Goal: Transaction & Acquisition: Purchase product/service

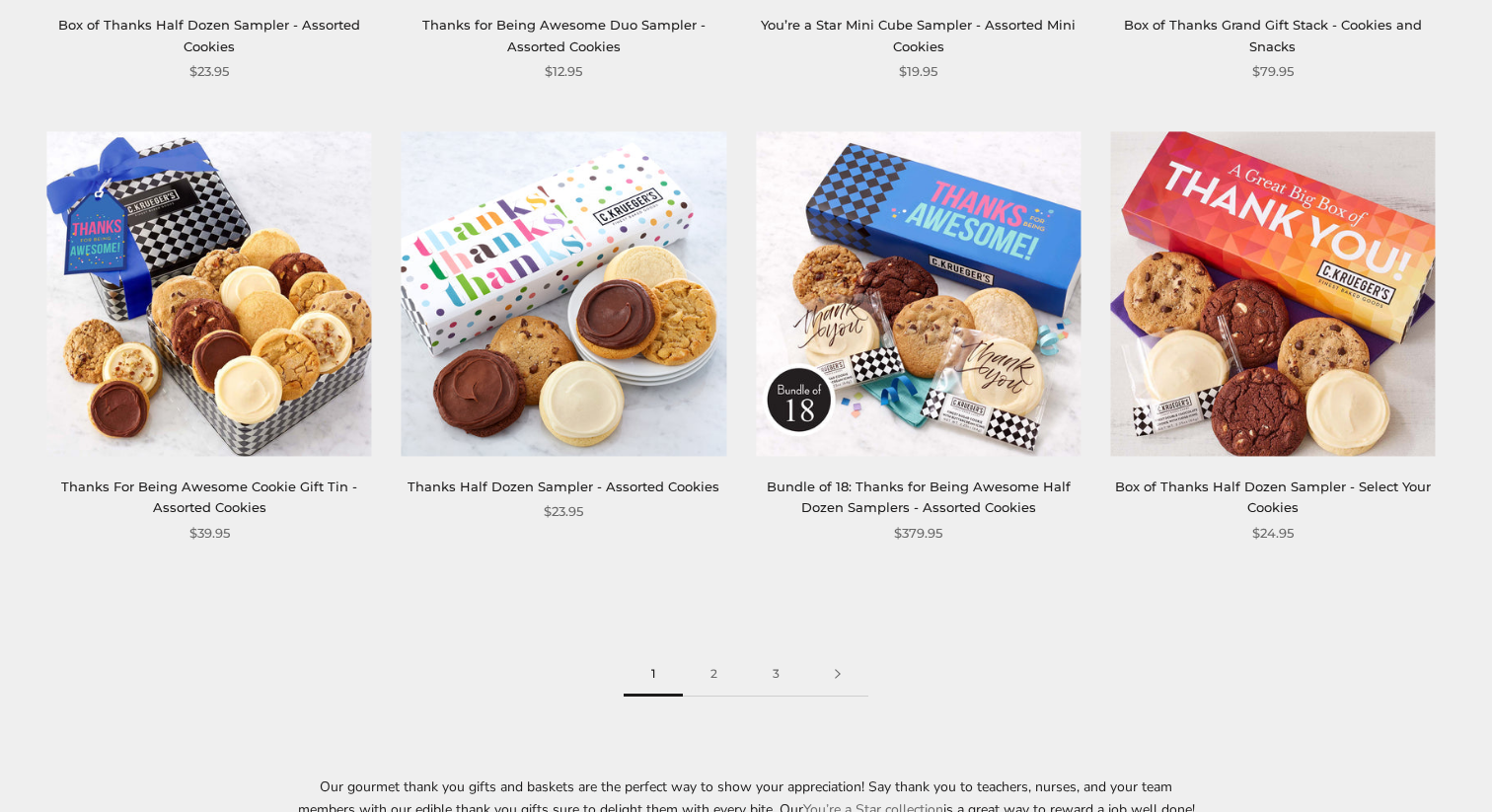
scroll to position [2826, 0]
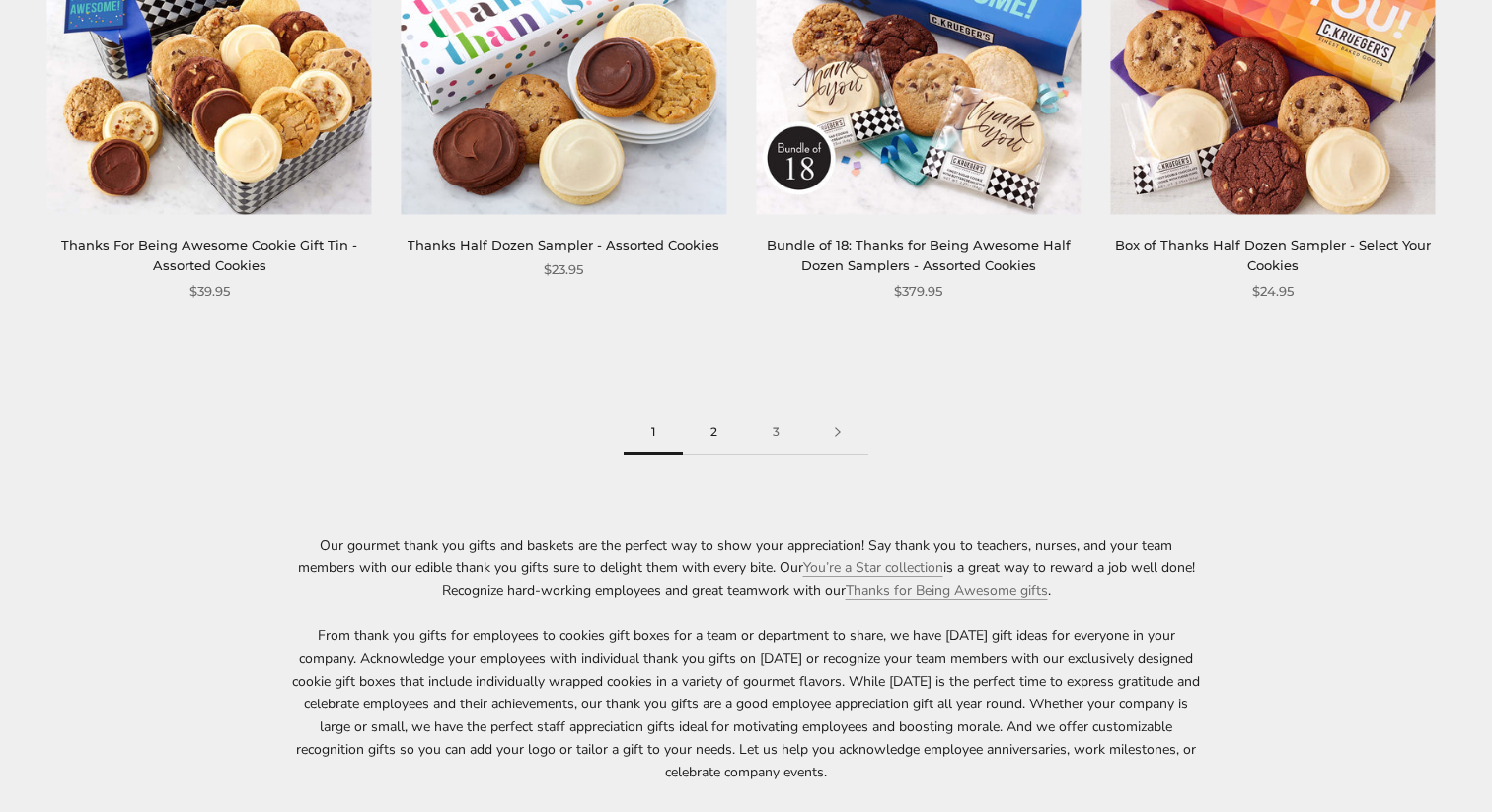
click at [716, 430] on link "2" at bounding box center [714, 432] width 62 height 44
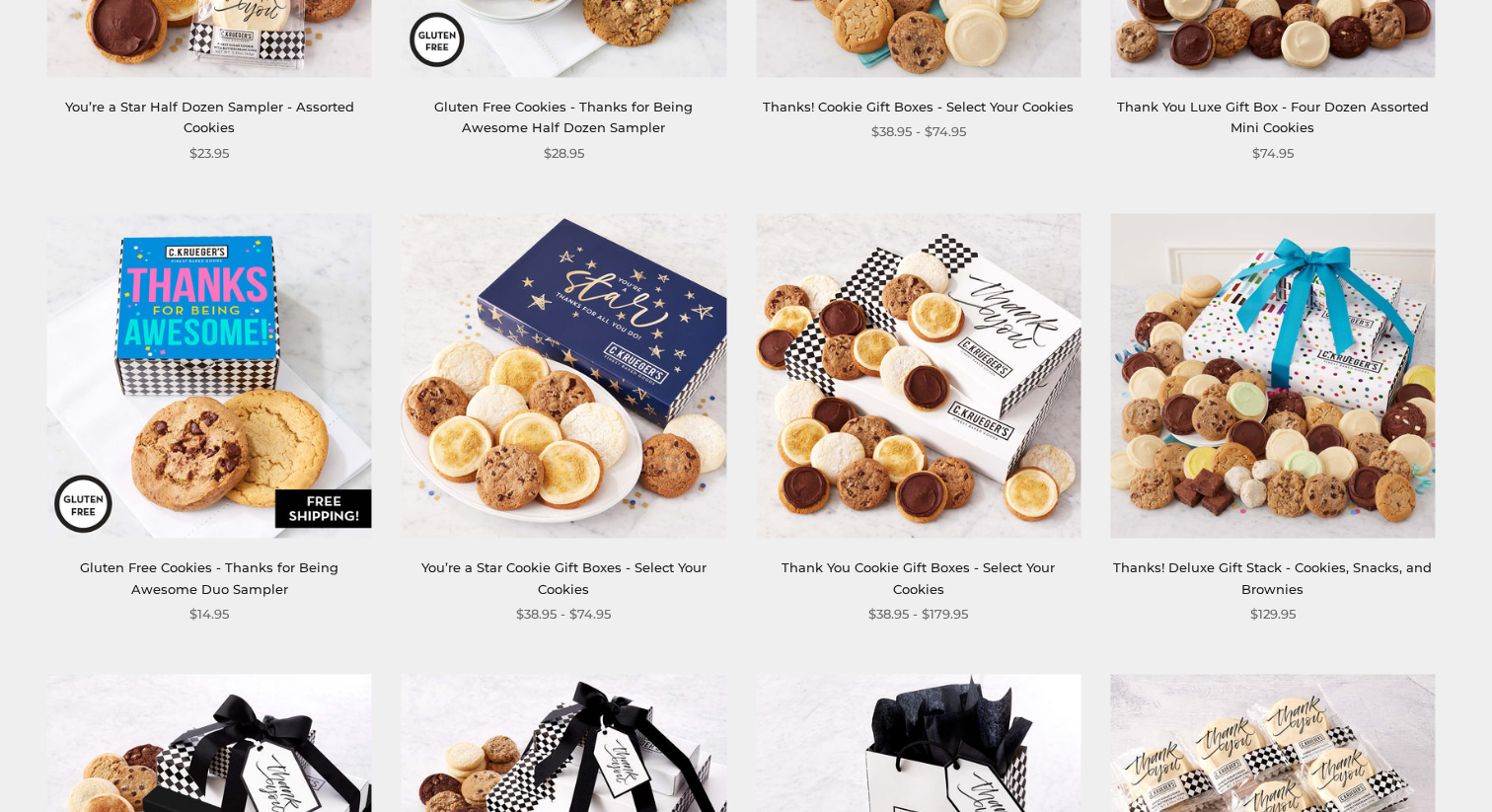
scroll to position [2566, 0]
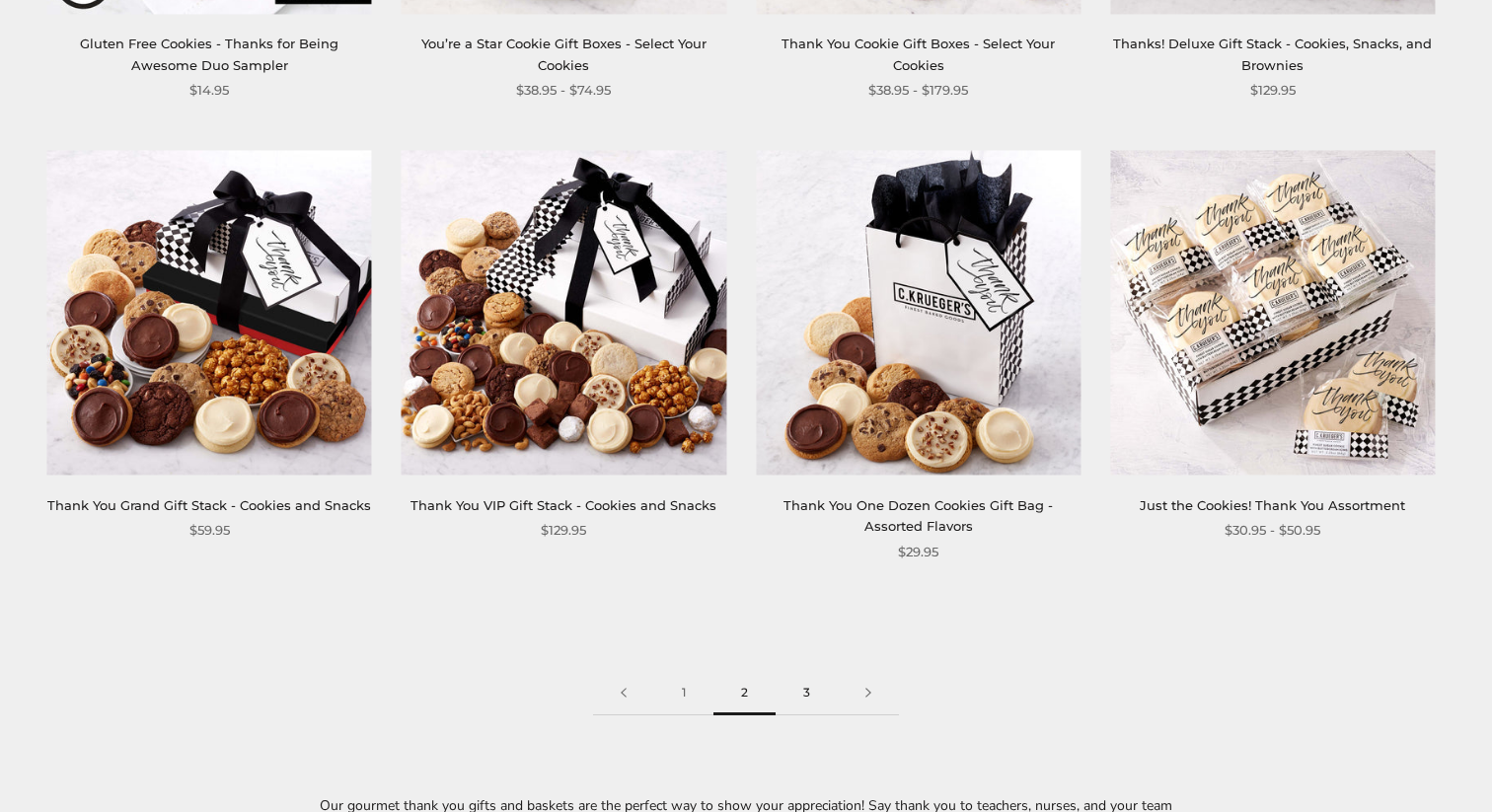
click at [811, 696] on link "3" at bounding box center [806, 693] width 62 height 44
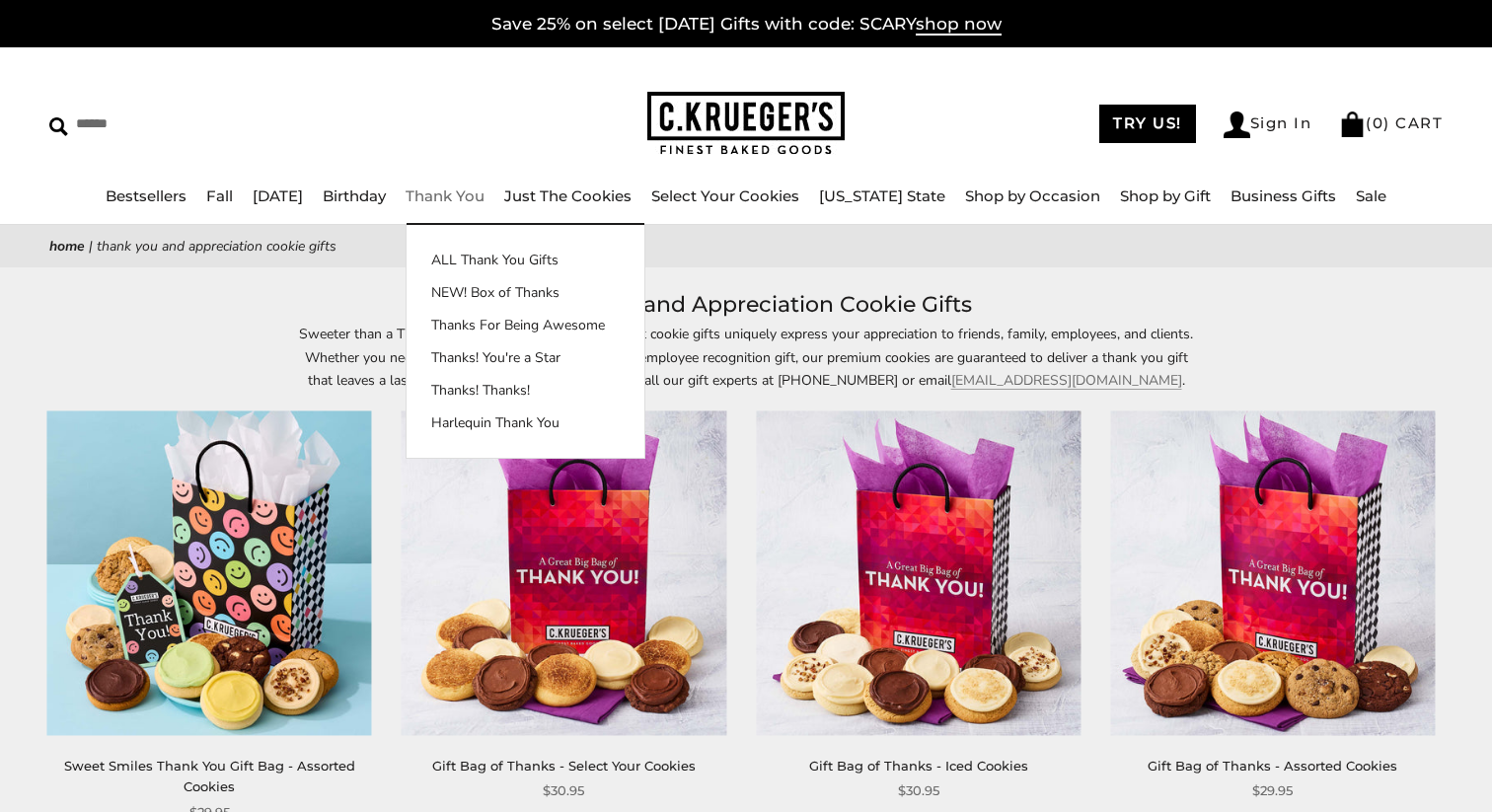
click at [484, 192] on link "Thank You" at bounding box center [444, 195] width 79 height 19
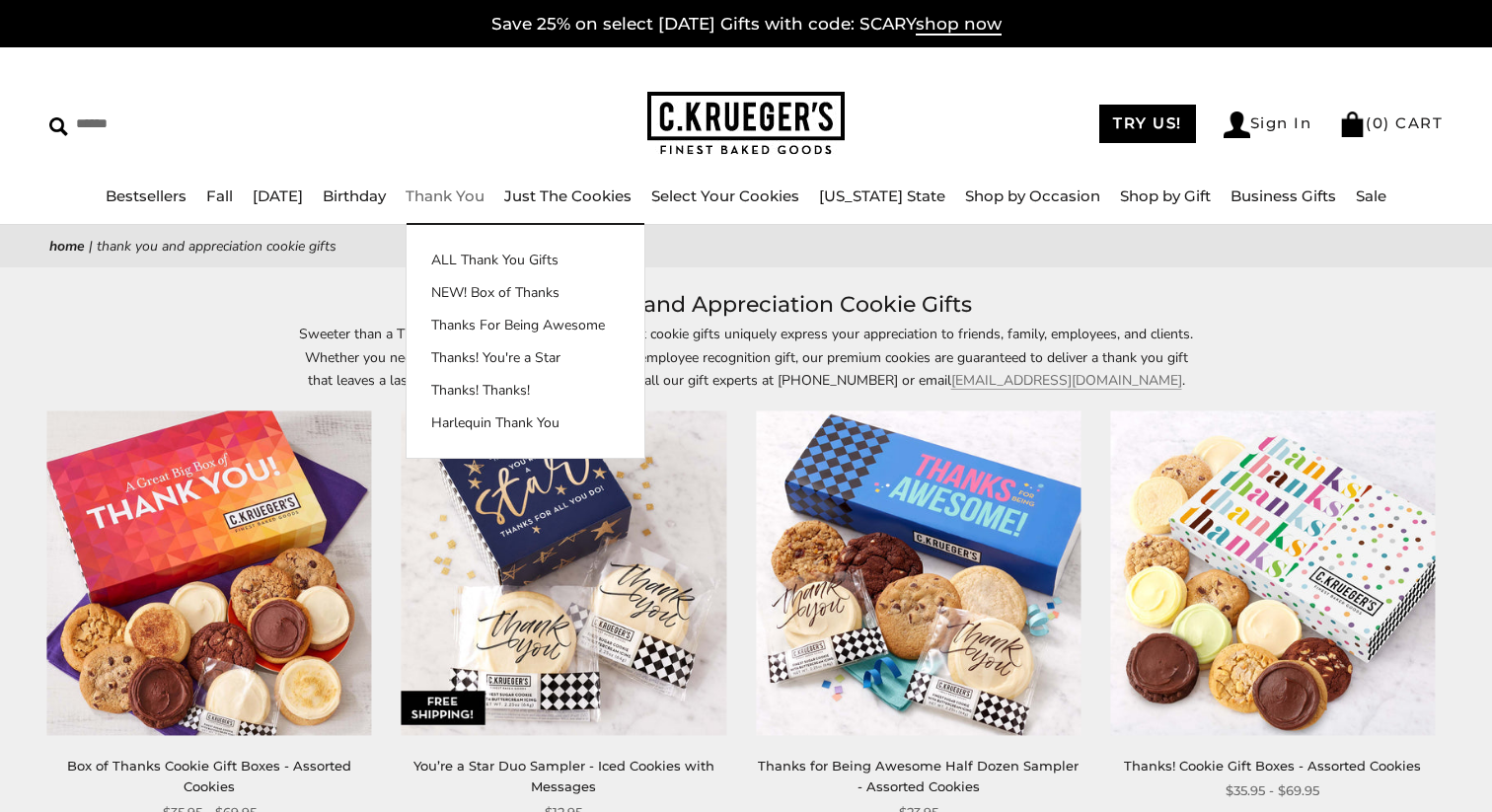
click at [484, 192] on link "Thank You" at bounding box center [444, 195] width 79 height 19
click at [543, 384] on link "Thanks! Thanks!" at bounding box center [525, 390] width 238 height 21
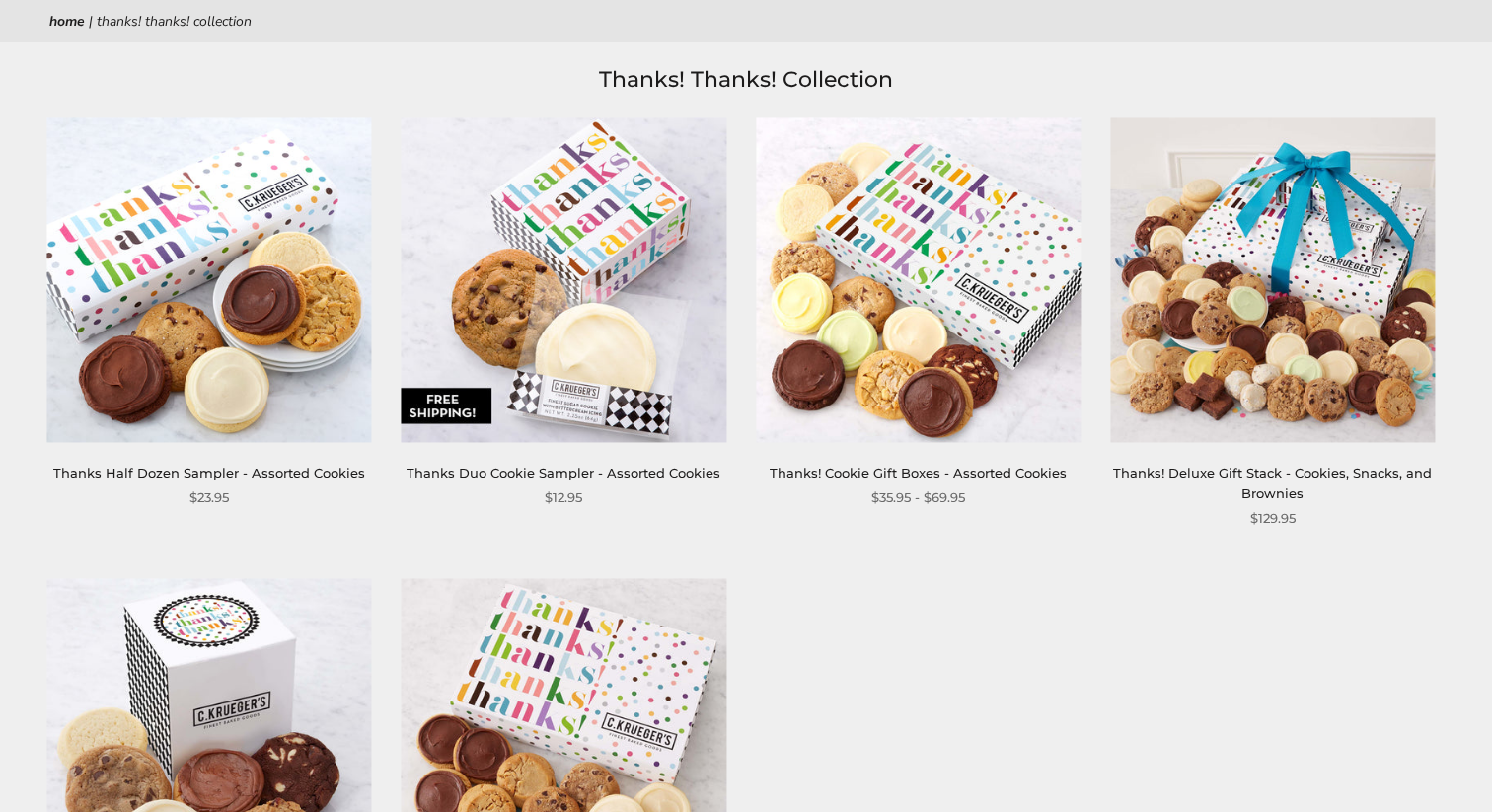
scroll to position [168, 0]
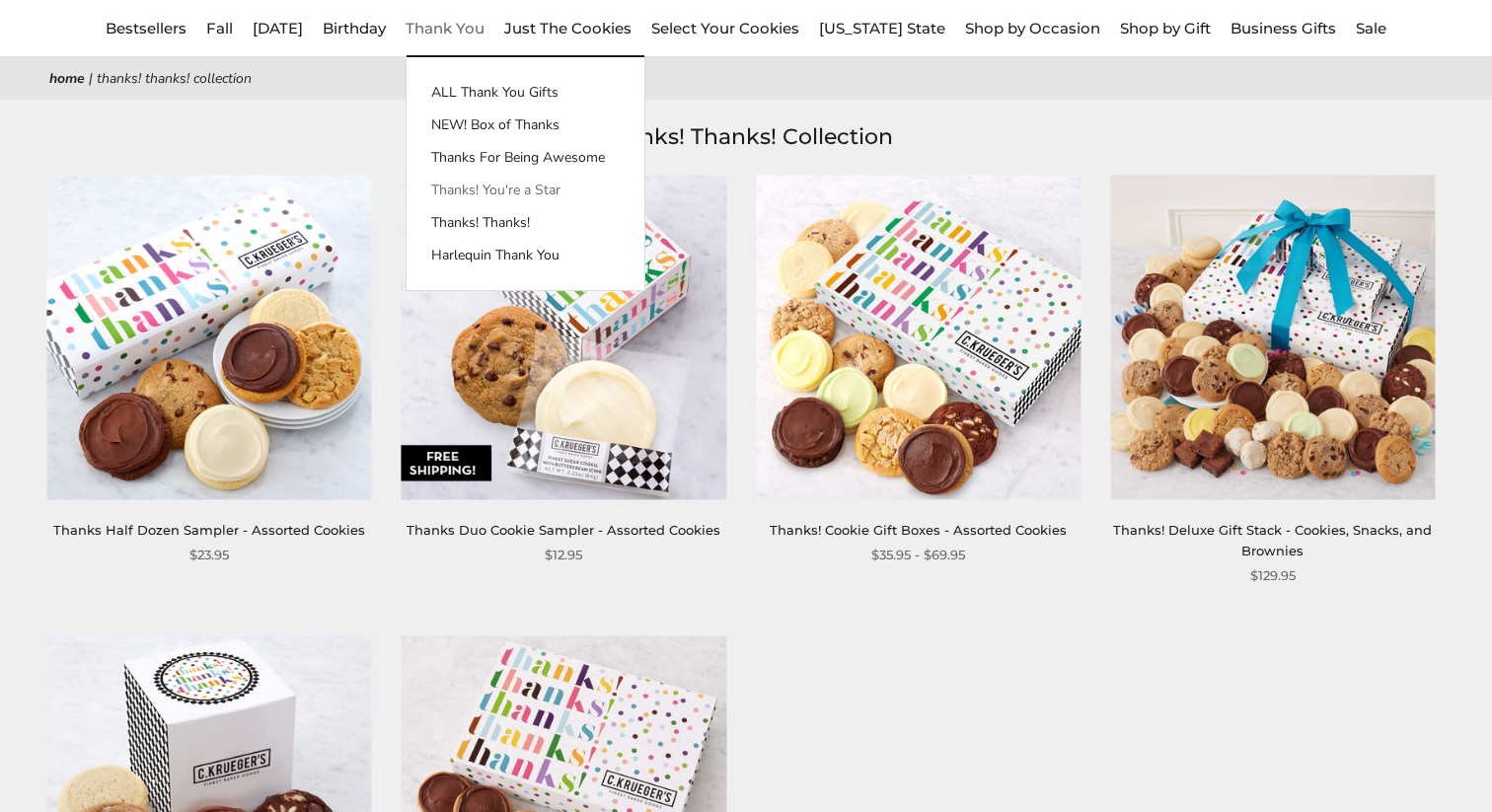
click at [550, 185] on link "Thanks! You're a Star" at bounding box center [525, 190] width 238 height 21
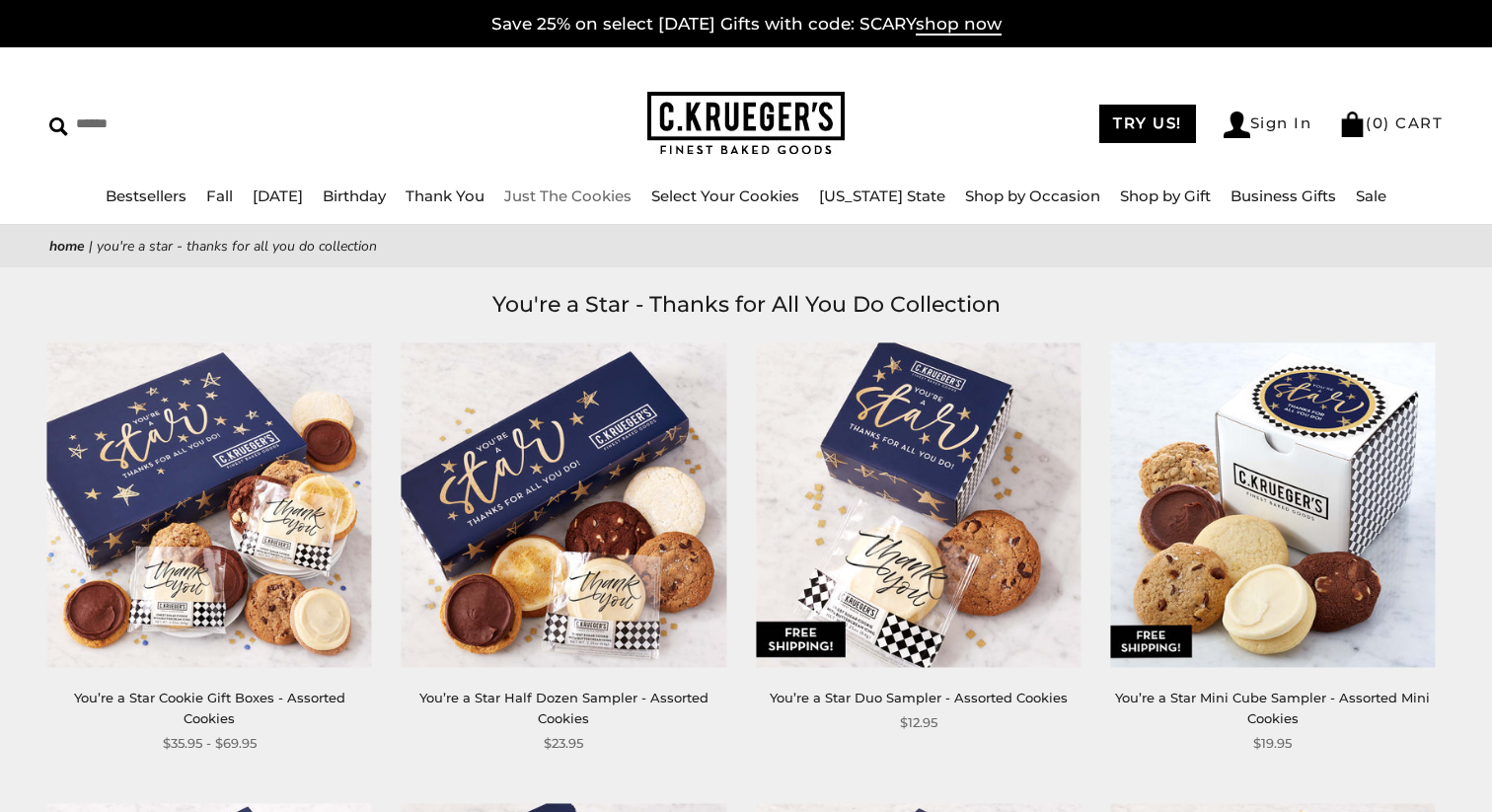
click at [601, 199] on link "Just The Cookies" at bounding box center [567, 195] width 127 height 19
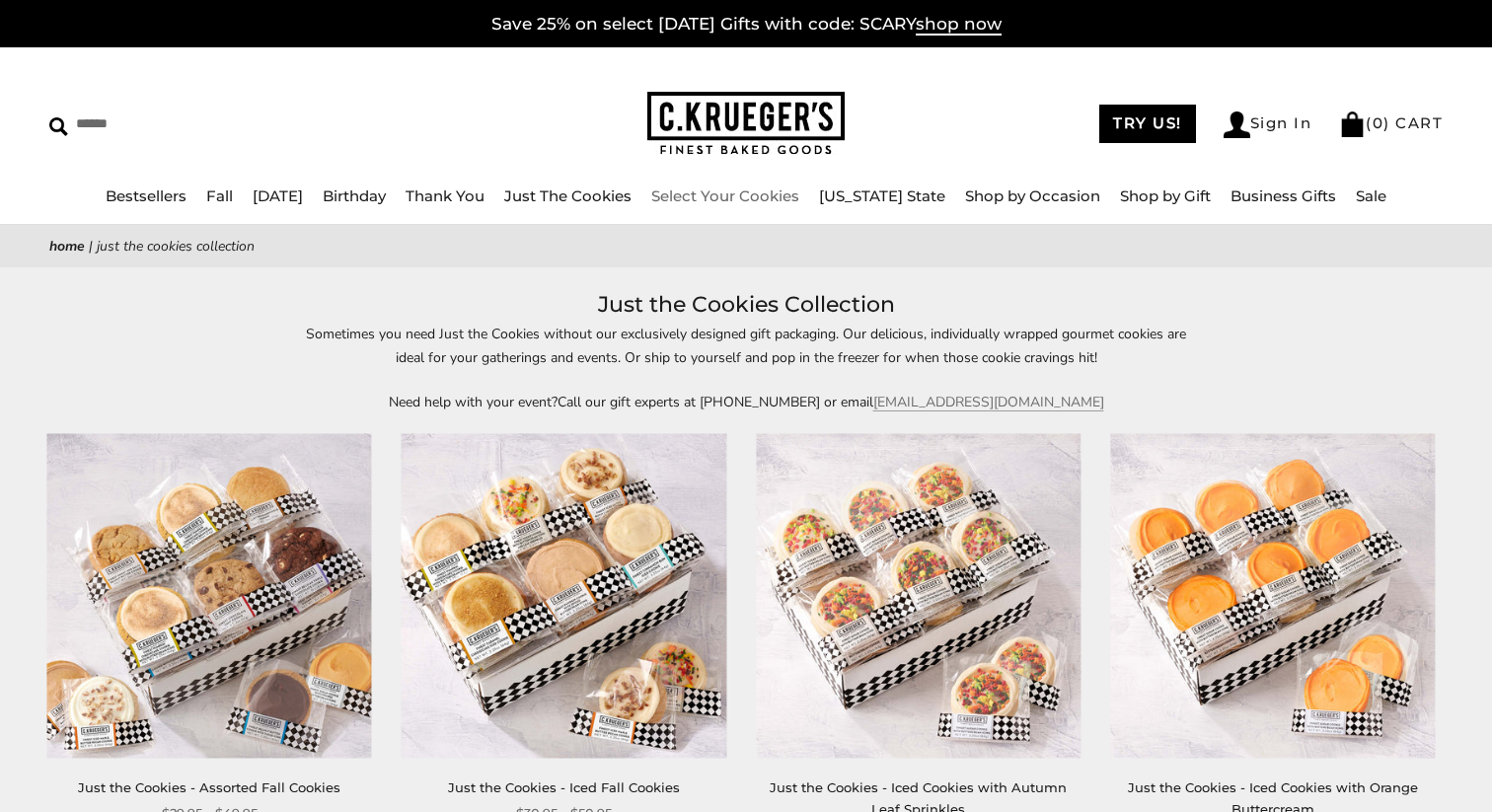
click at [718, 191] on link "Select Your Cookies" at bounding box center [725, 195] width 148 height 19
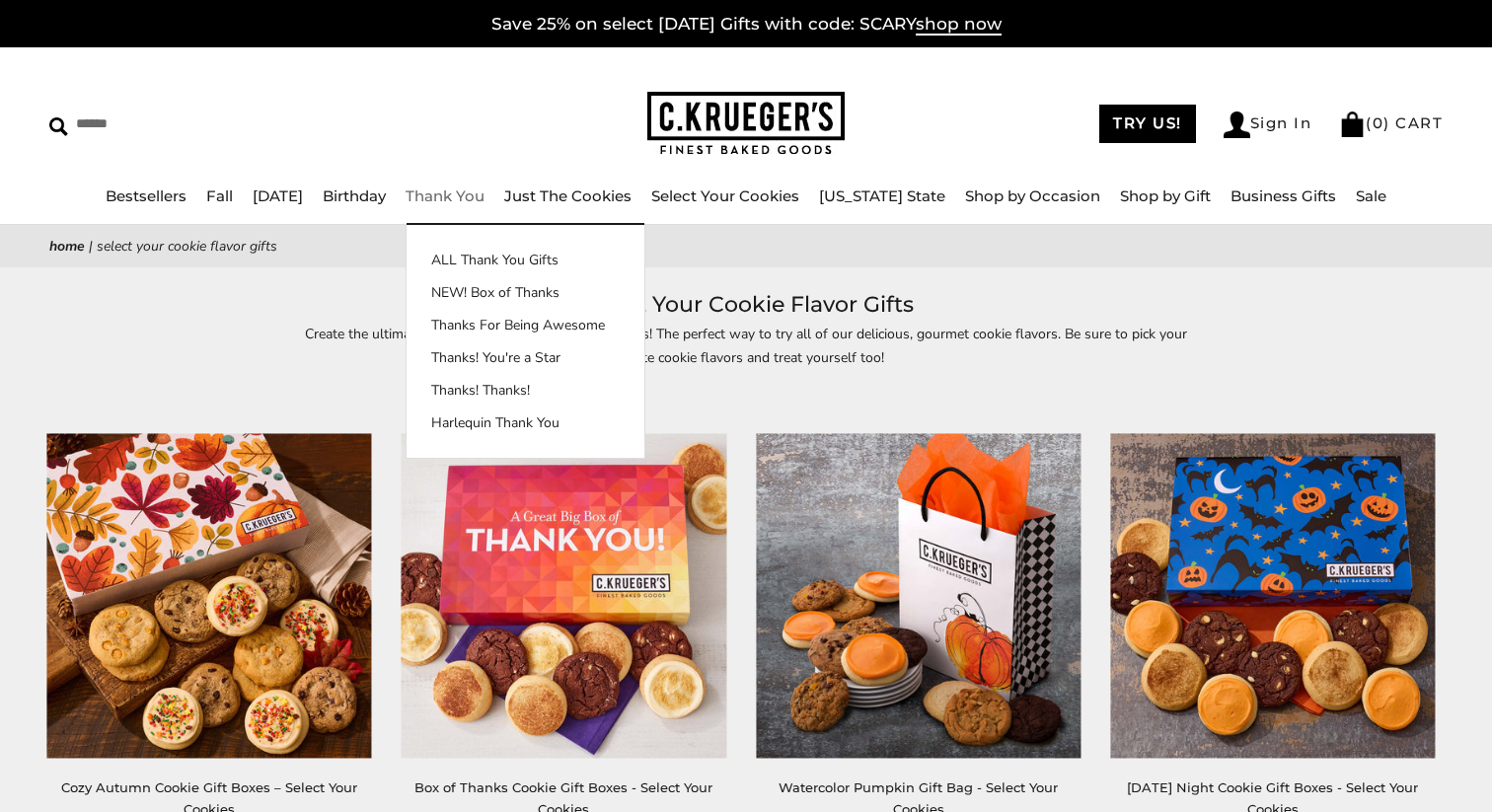
click at [453, 194] on link "Thank You" at bounding box center [444, 195] width 79 height 19
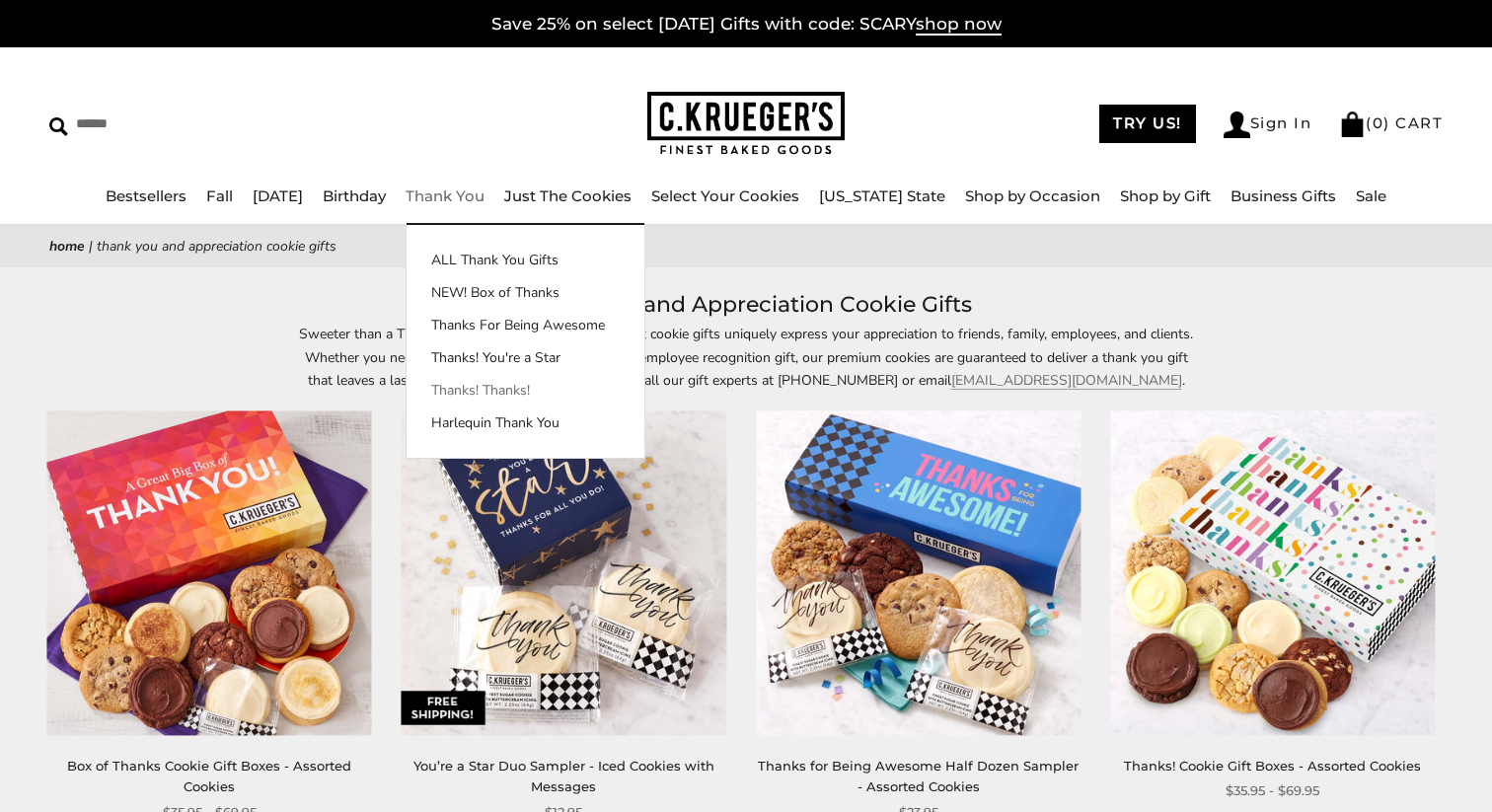
click at [542, 389] on link "Thanks! Thanks!" at bounding box center [525, 390] width 238 height 21
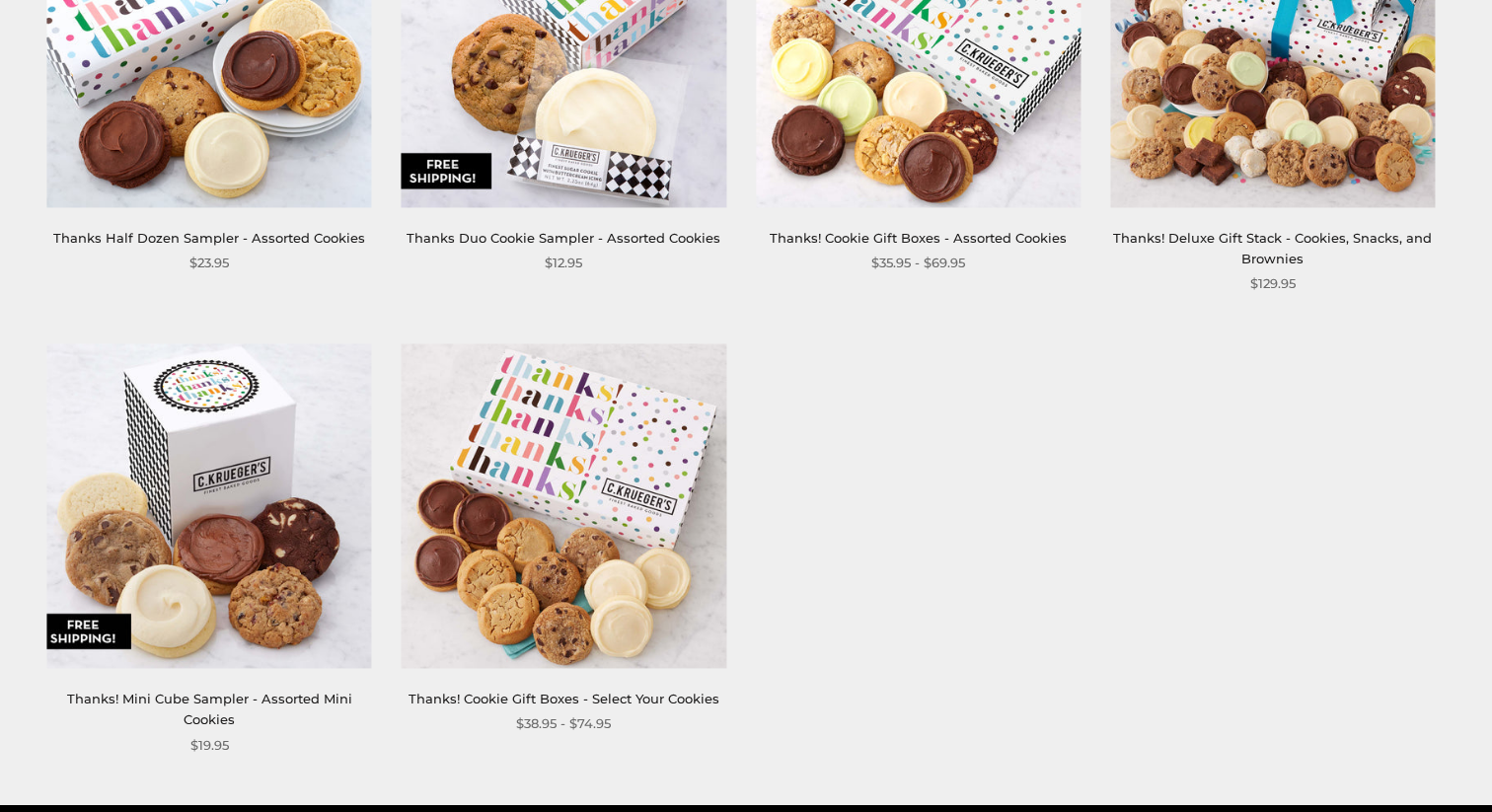
scroll to position [457, 0]
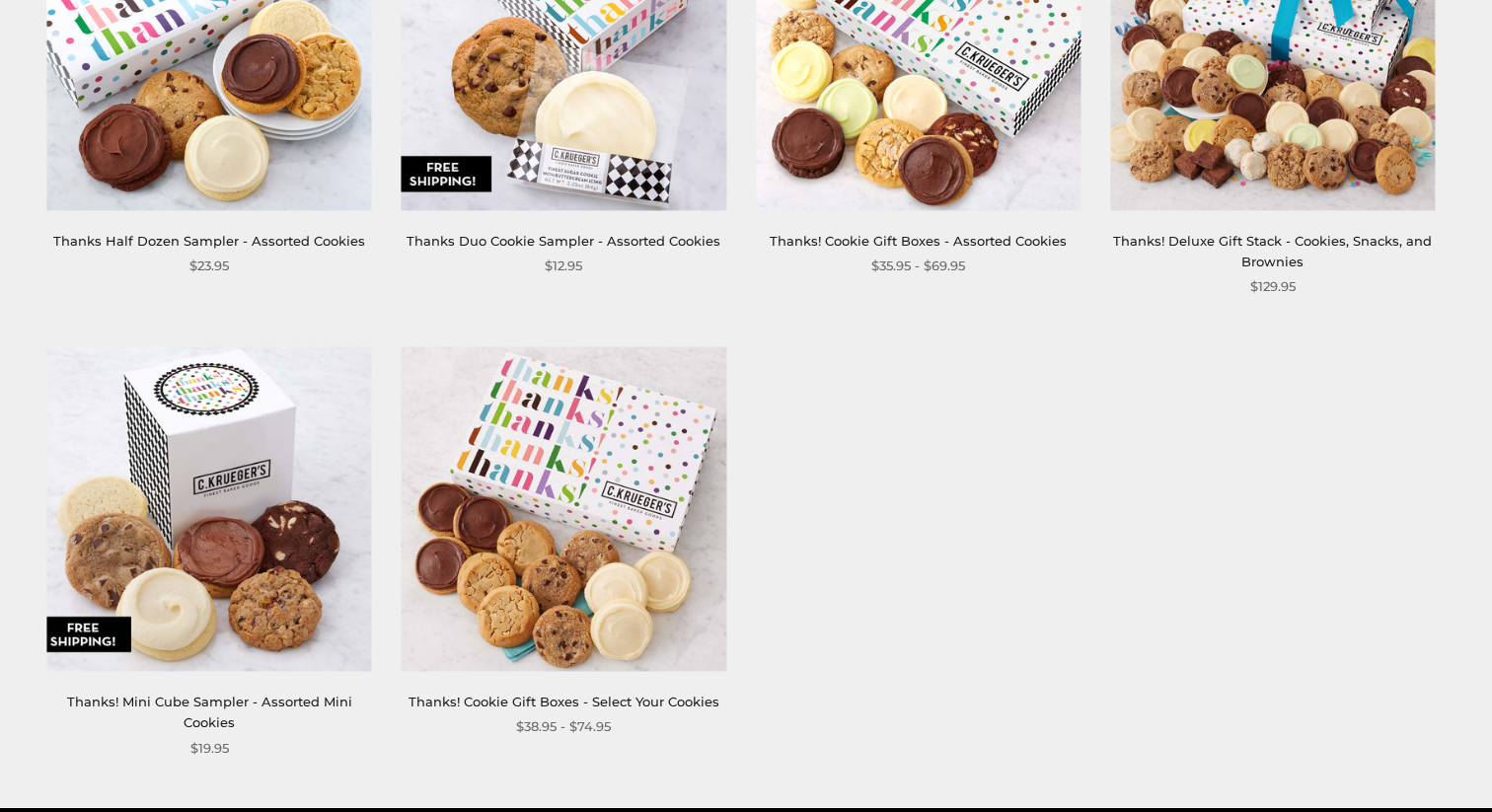
click at [590, 535] on img at bounding box center [564, 509] width 325 height 325
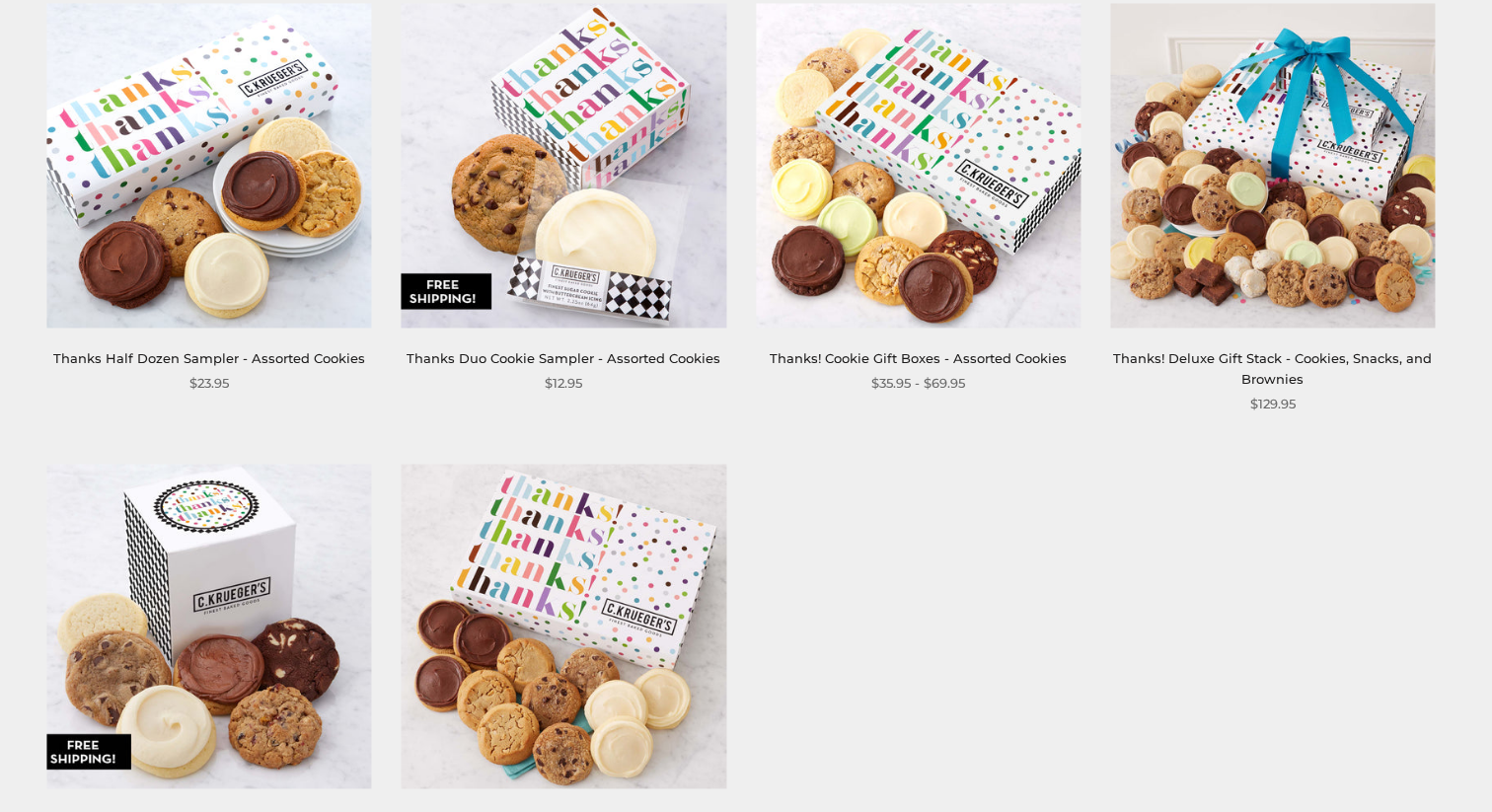
scroll to position [335, 0]
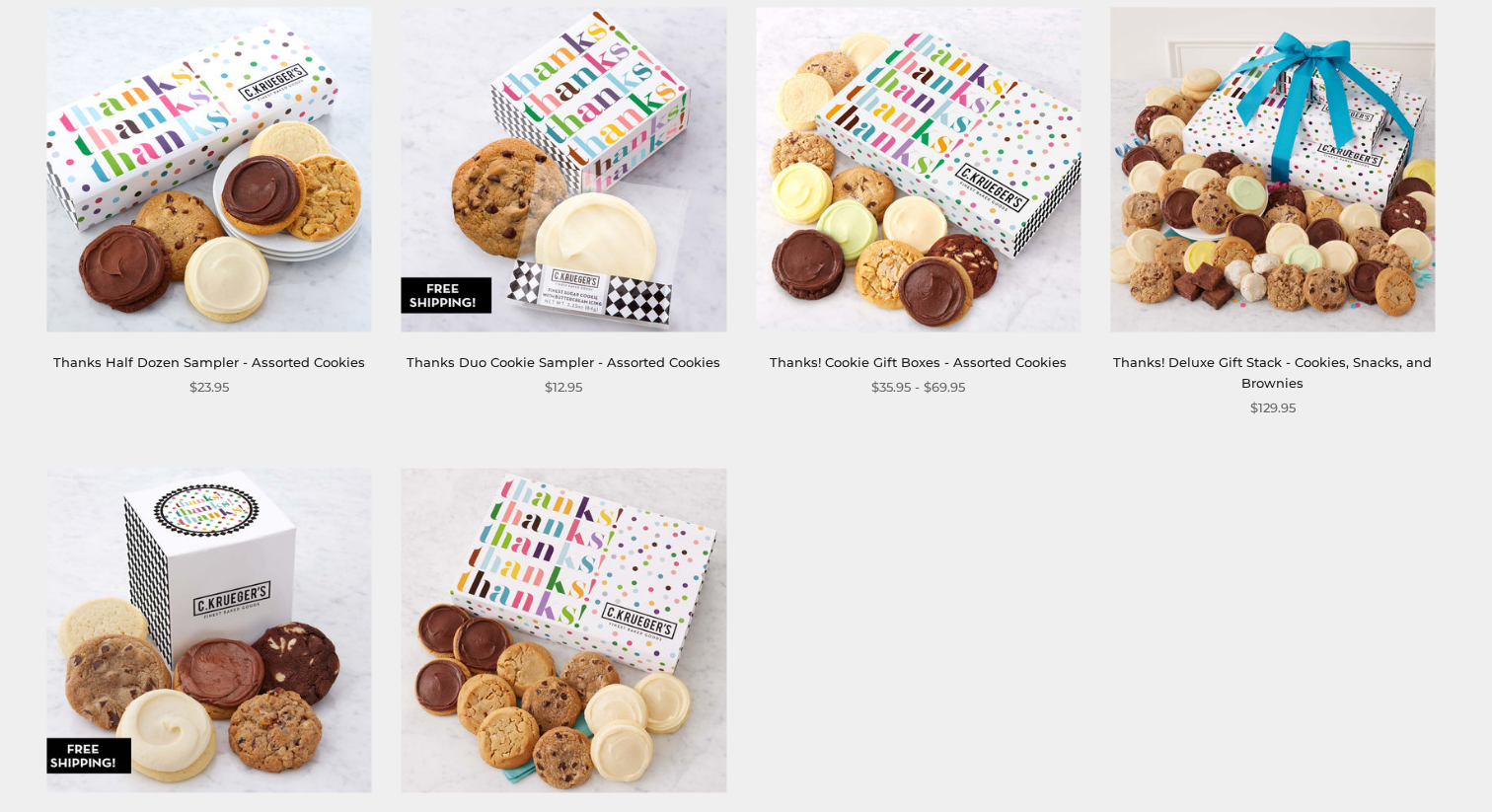
click at [883, 175] on img at bounding box center [918, 169] width 325 height 325
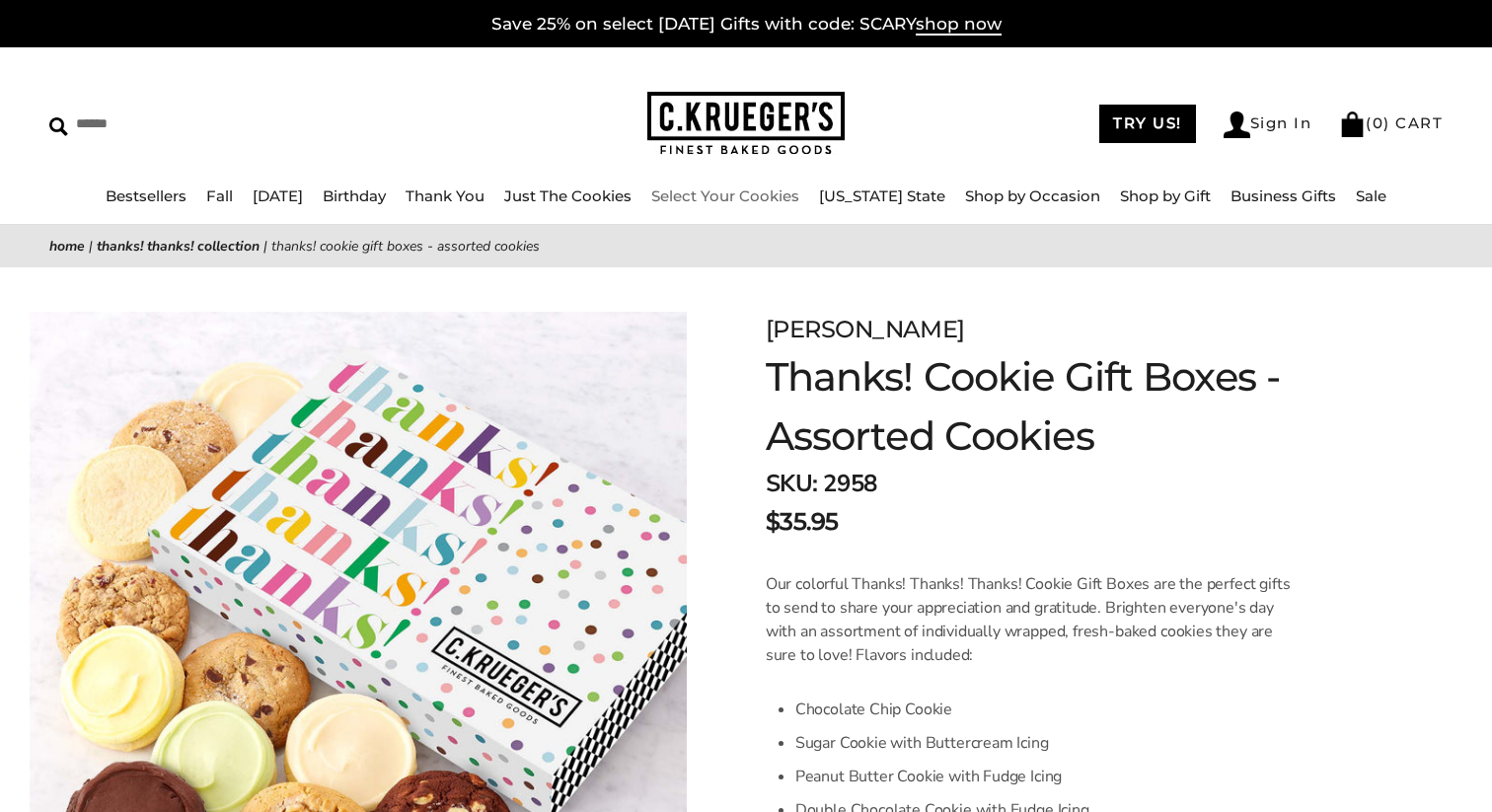
click at [799, 201] on link "Select Your Cookies" at bounding box center [725, 195] width 148 height 19
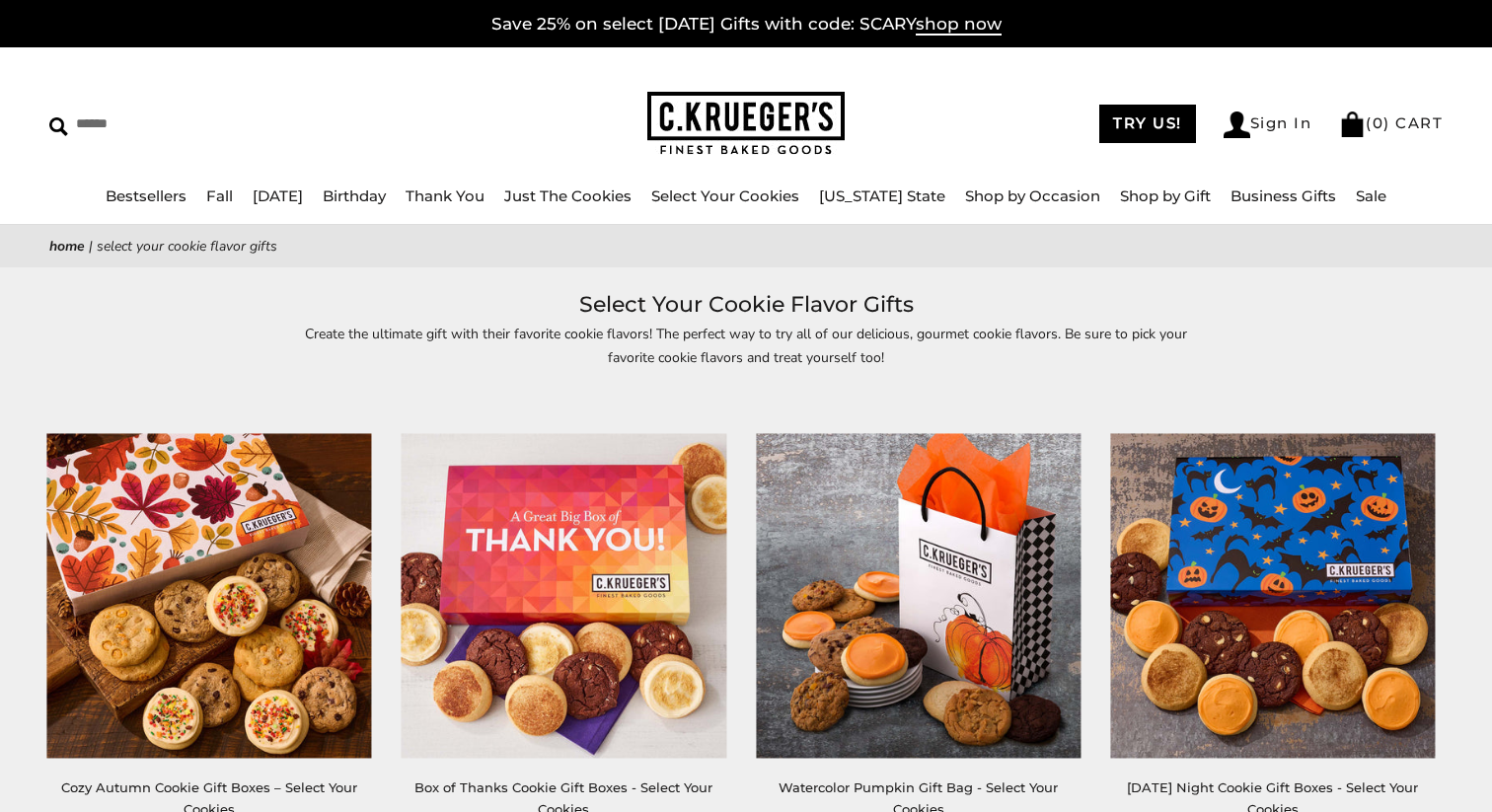
click at [673, 615] on img at bounding box center [564, 595] width 325 height 325
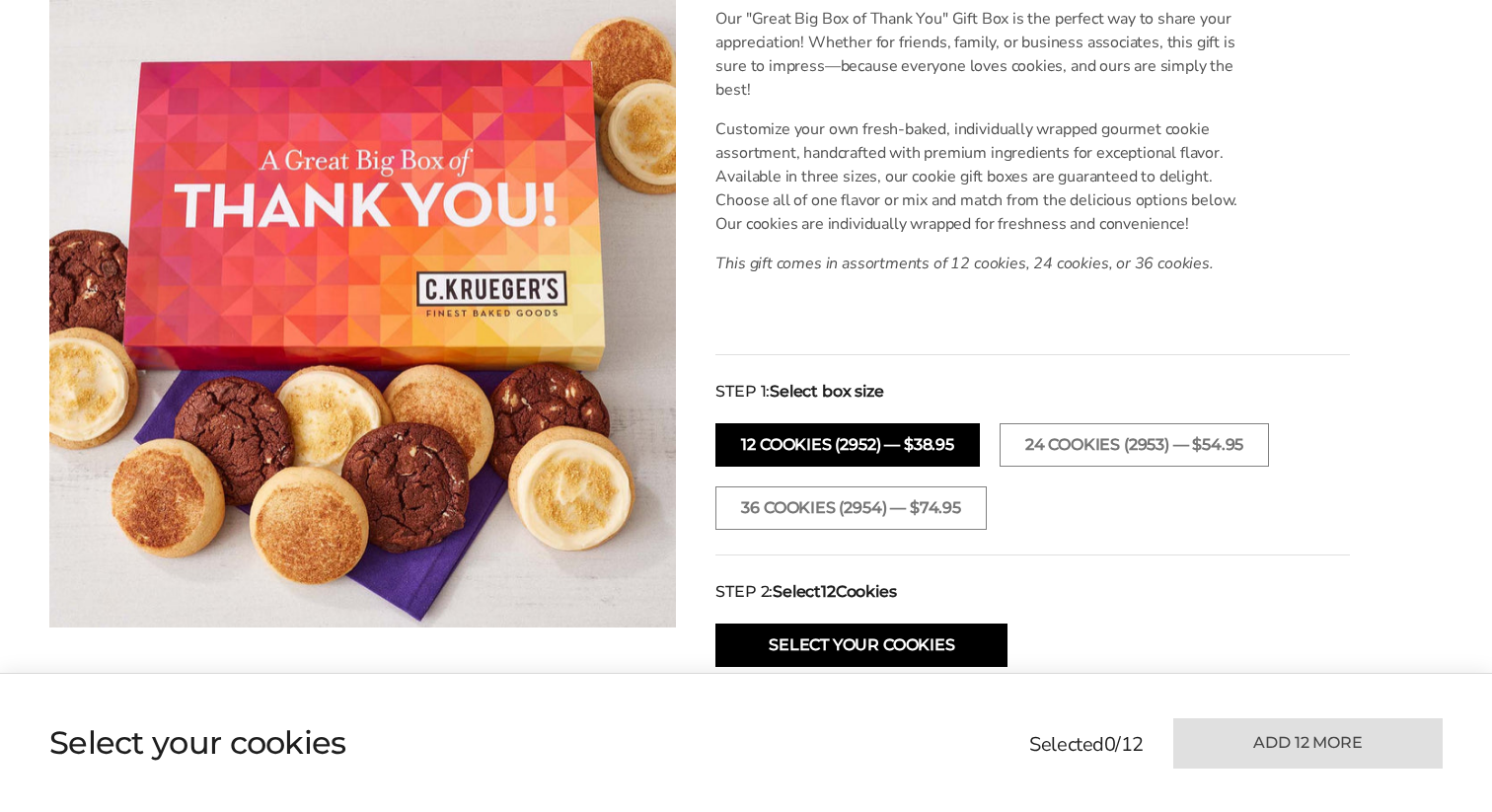
scroll to position [563, 0]
click at [821, 509] on button "36 COOKIES (2954) — $74.95" at bounding box center [850, 508] width 270 height 43
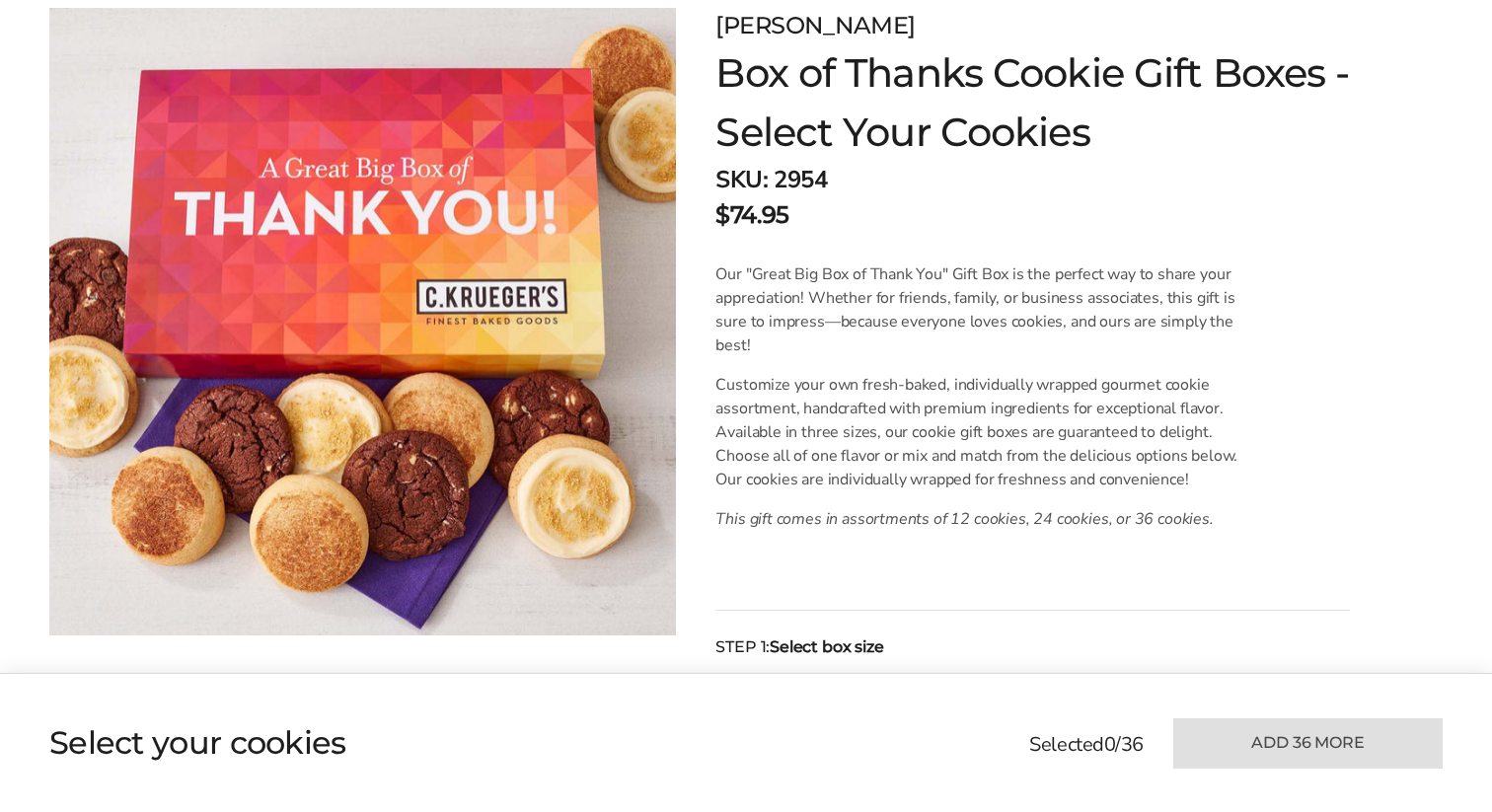
scroll to position [0, 0]
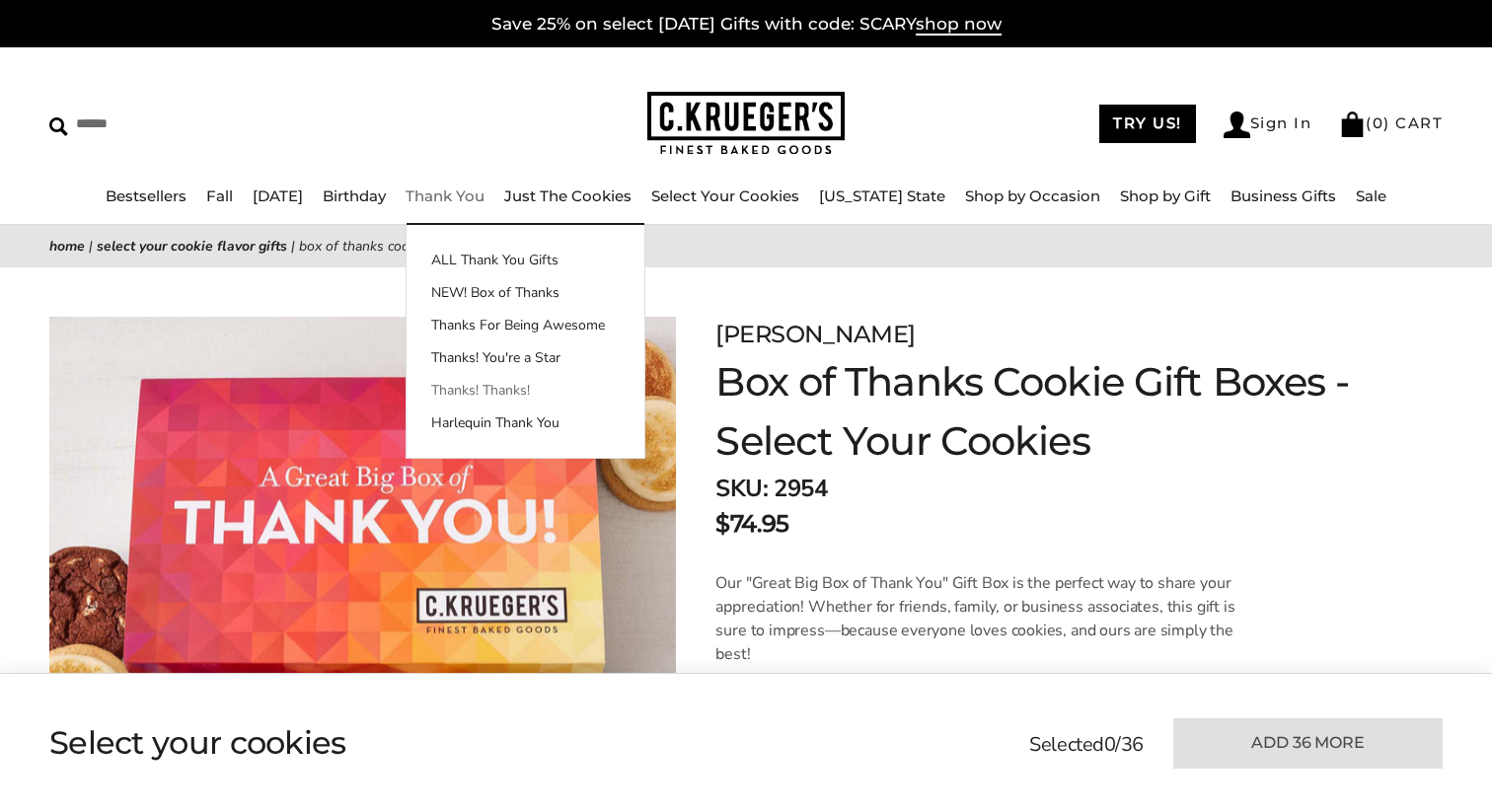
click at [525, 395] on link "Thanks! Thanks!" at bounding box center [525, 390] width 238 height 21
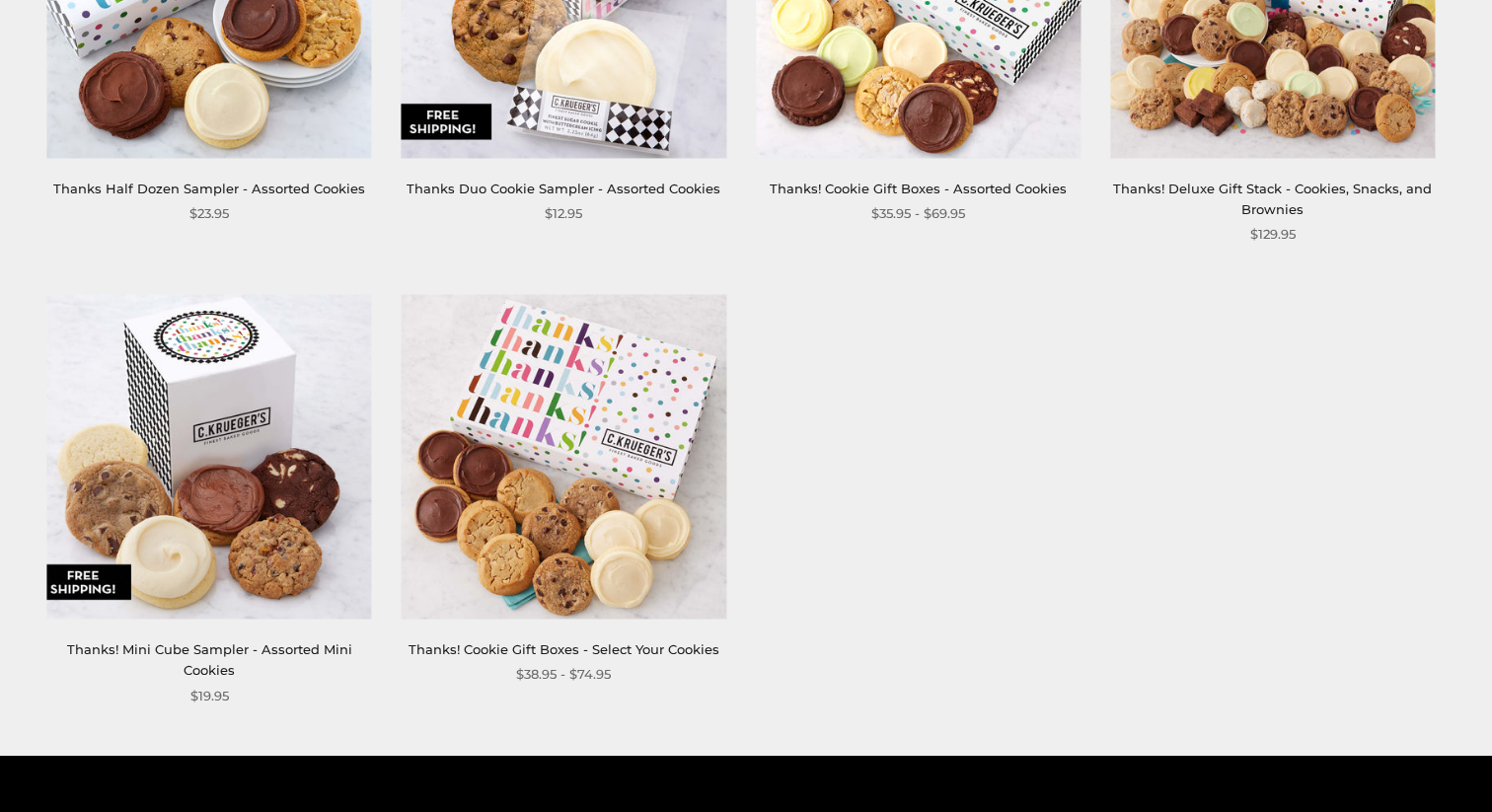
scroll to position [504, 0]
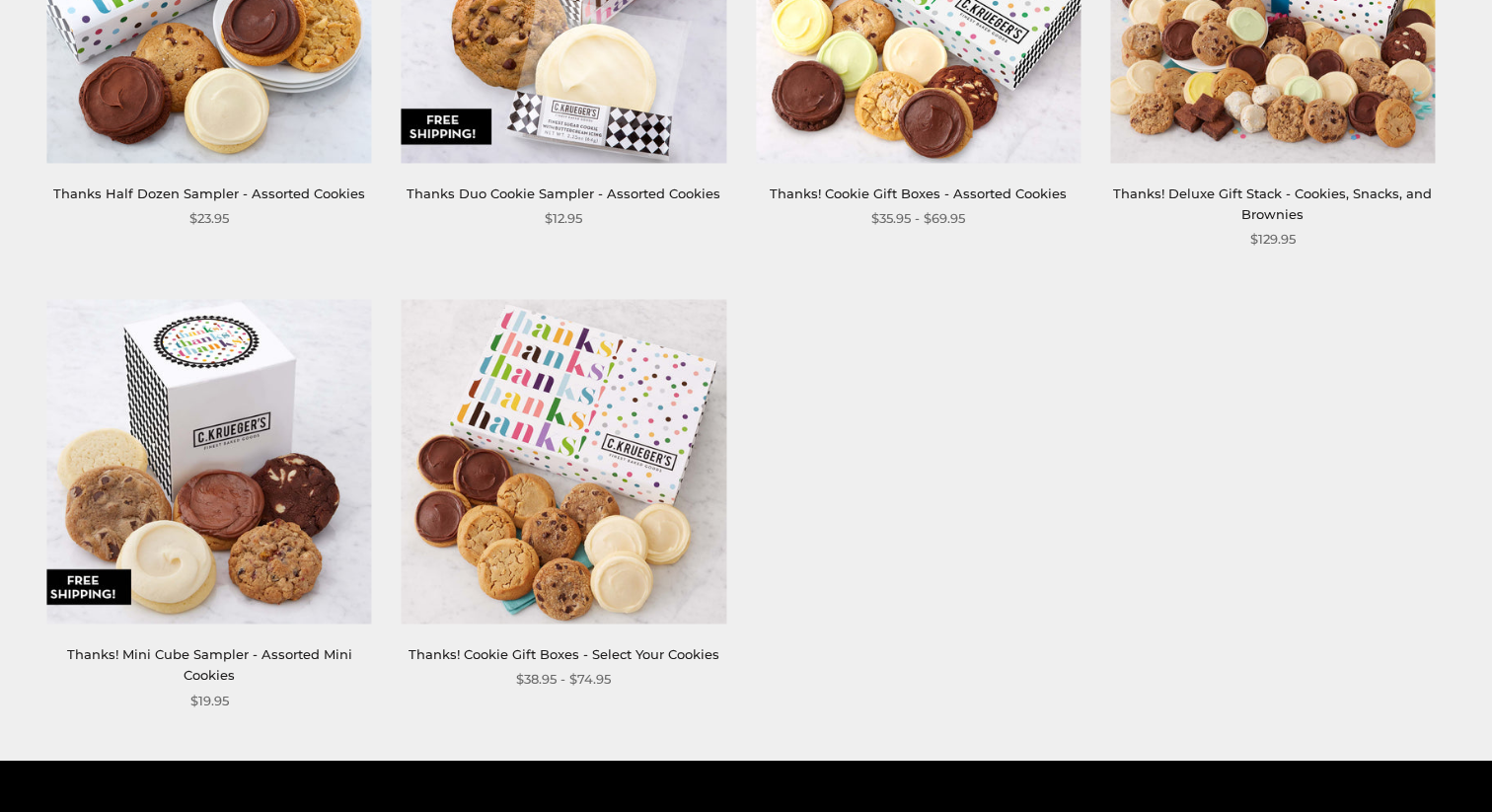
click at [825, 127] on img at bounding box center [918, 0] width 325 height 325
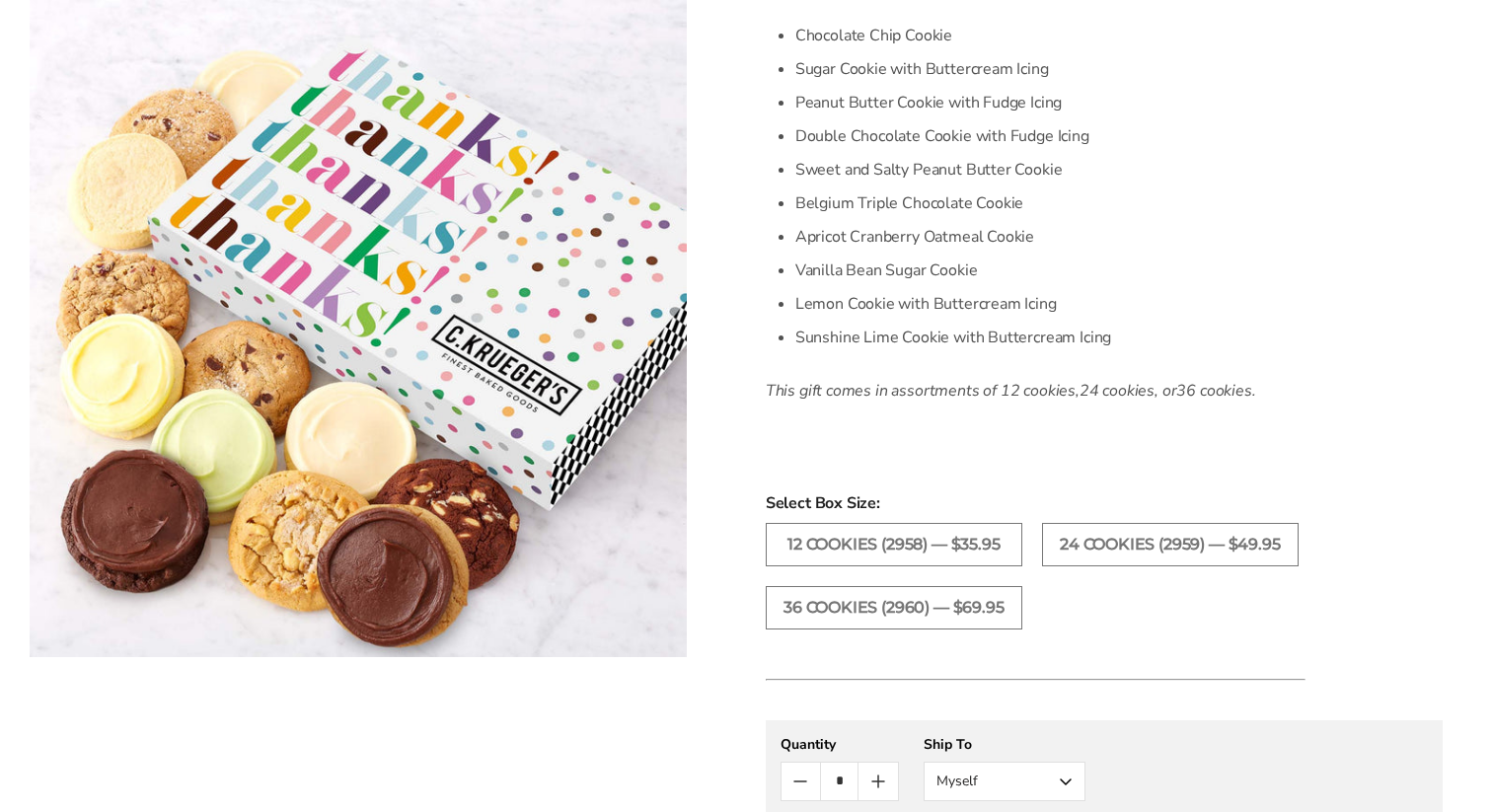
scroll to position [676, 0]
click at [868, 612] on label "36 Cookies (2960) — $69.95" at bounding box center [894, 605] width 256 height 43
click at [867, 616] on label "36 Cookies (2960) — $69.95" at bounding box center [894, 605] width 256 height 43
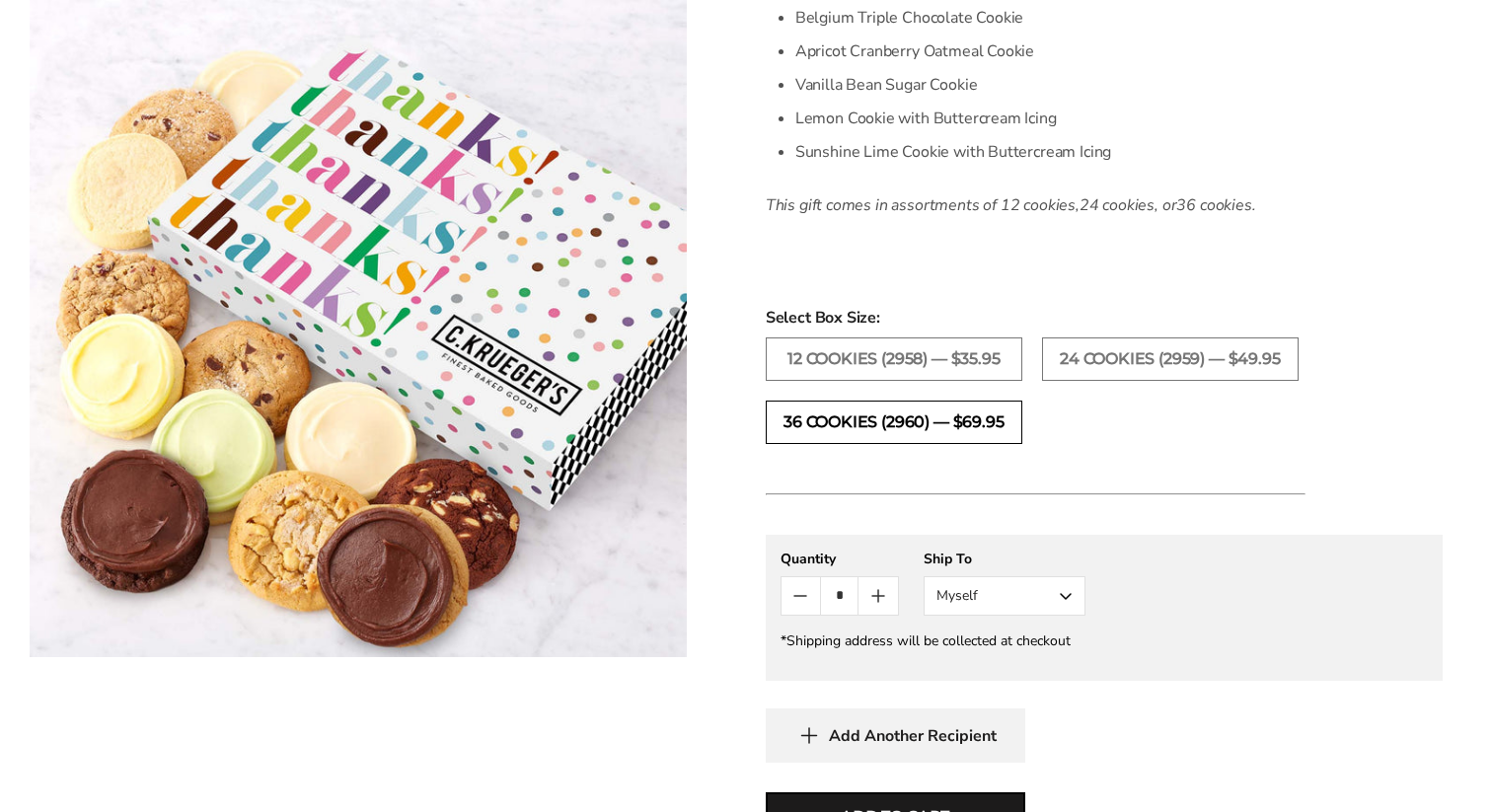
scroll to position [858, 0]
click at [876, 609] on button "Count plus" at bounding box center [877, 596] width 38 height 37
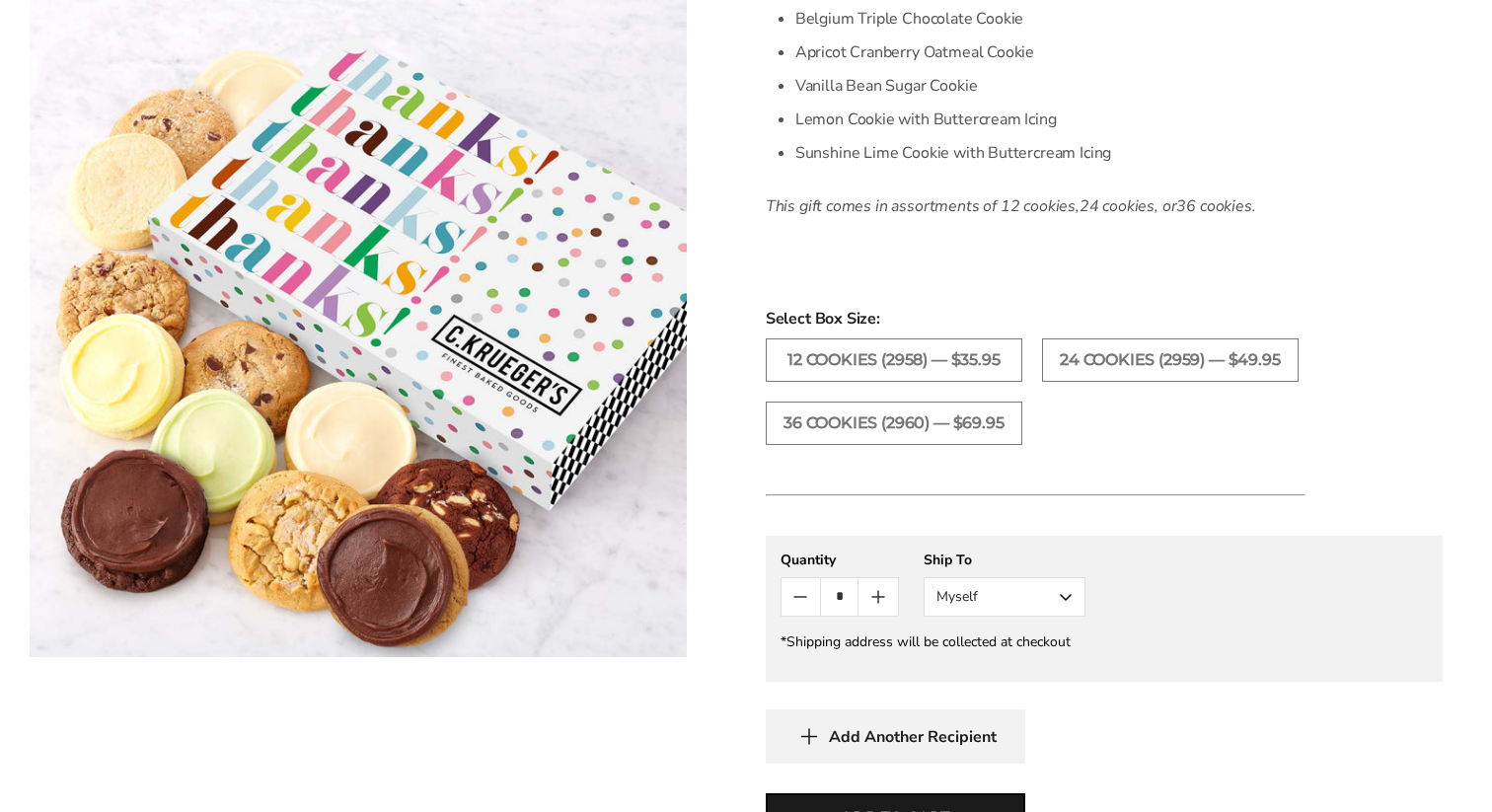
click at [876, 609] on button "Count plus" at bounding box center [877, 596] width 38 height 37
type input "*"
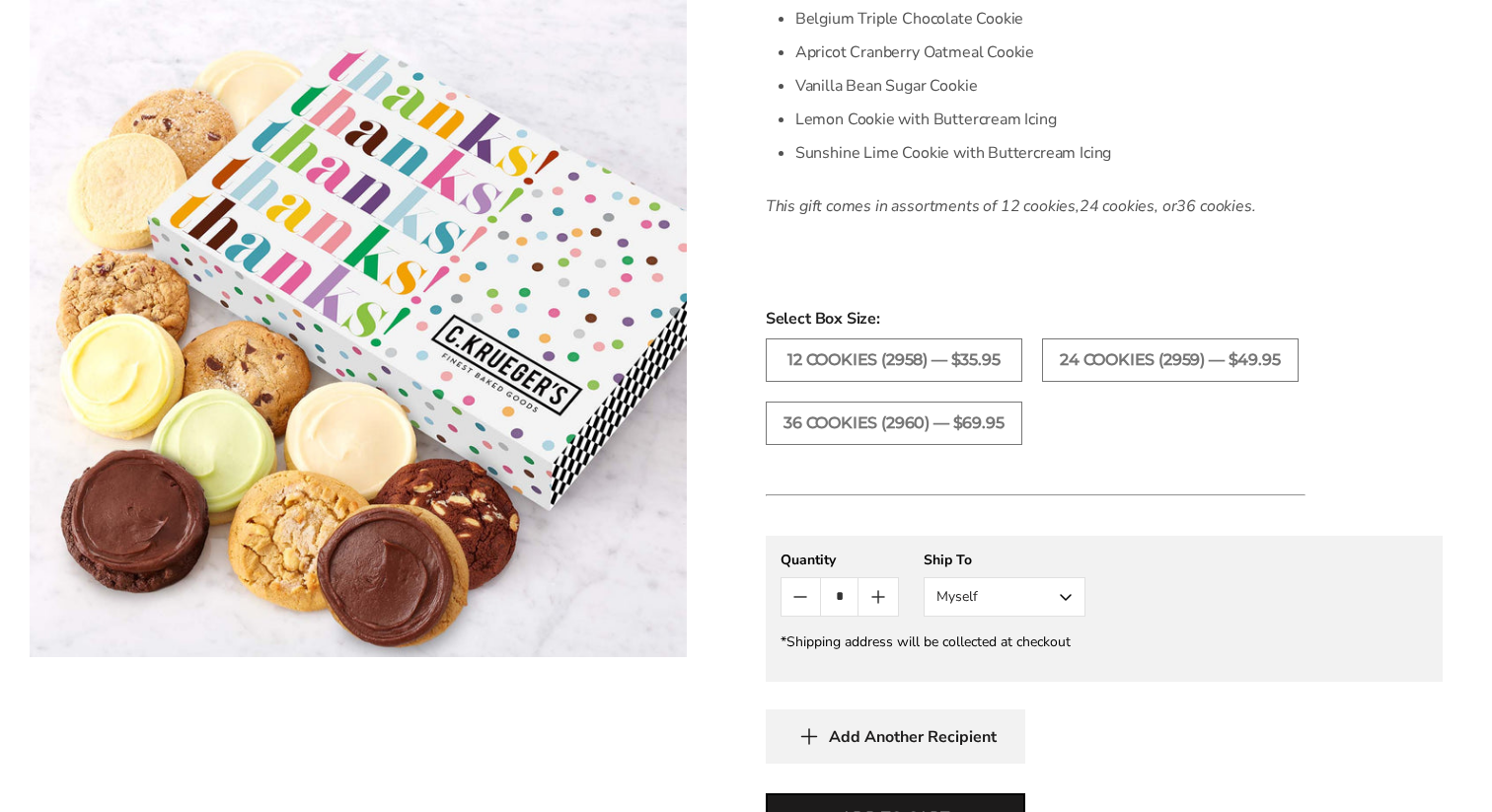
click at [646, 316] on img at bounding box center [358, 328] width 657 height 657
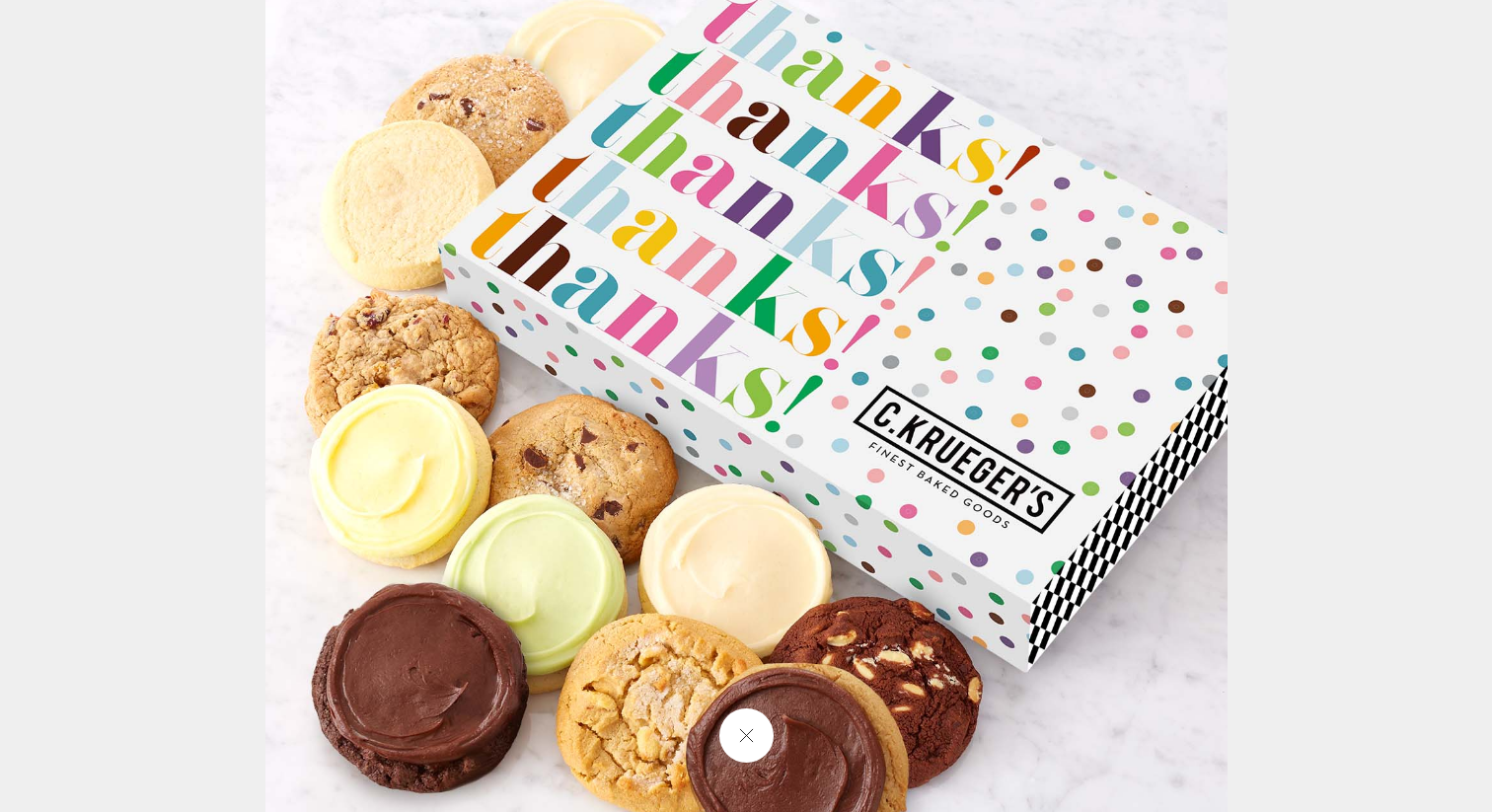
click at [1118, 307] on img at bounding box center [746, 406] width 962 height 962
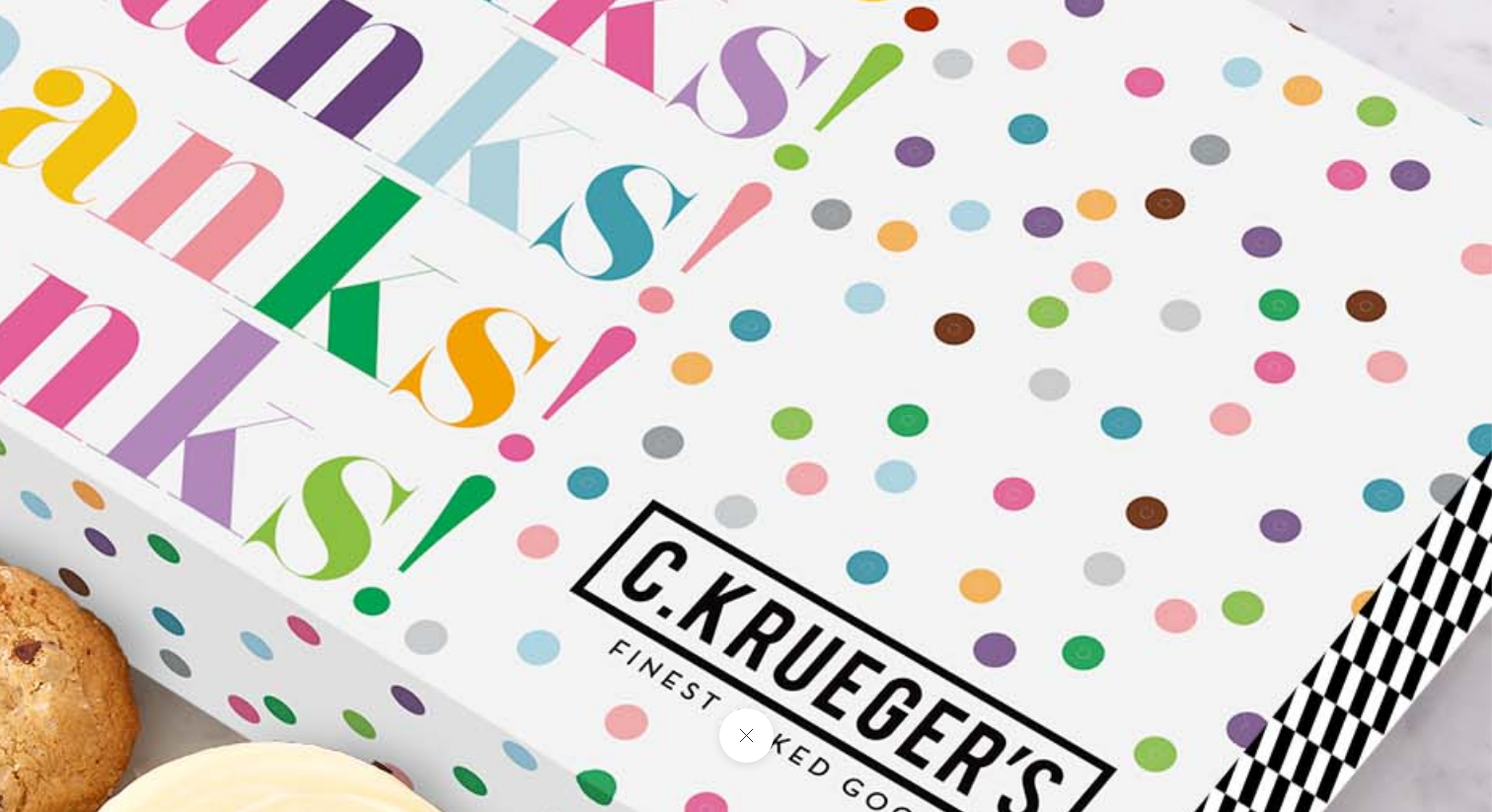
click at [745, 741] on button at bounding box center [745, 735] width 54 height 54
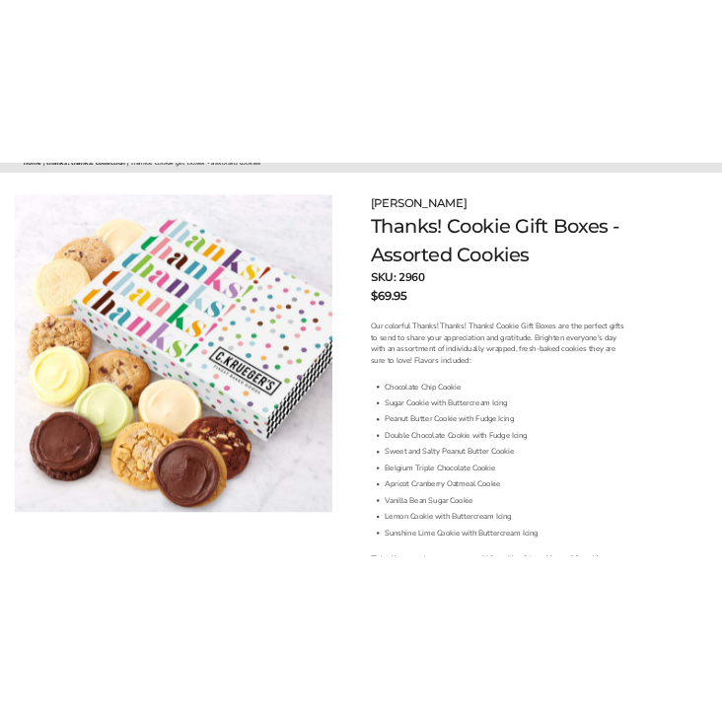
scroll to position [248, 0]
